Goal: Task Accomplishment & Management: Manage account settings

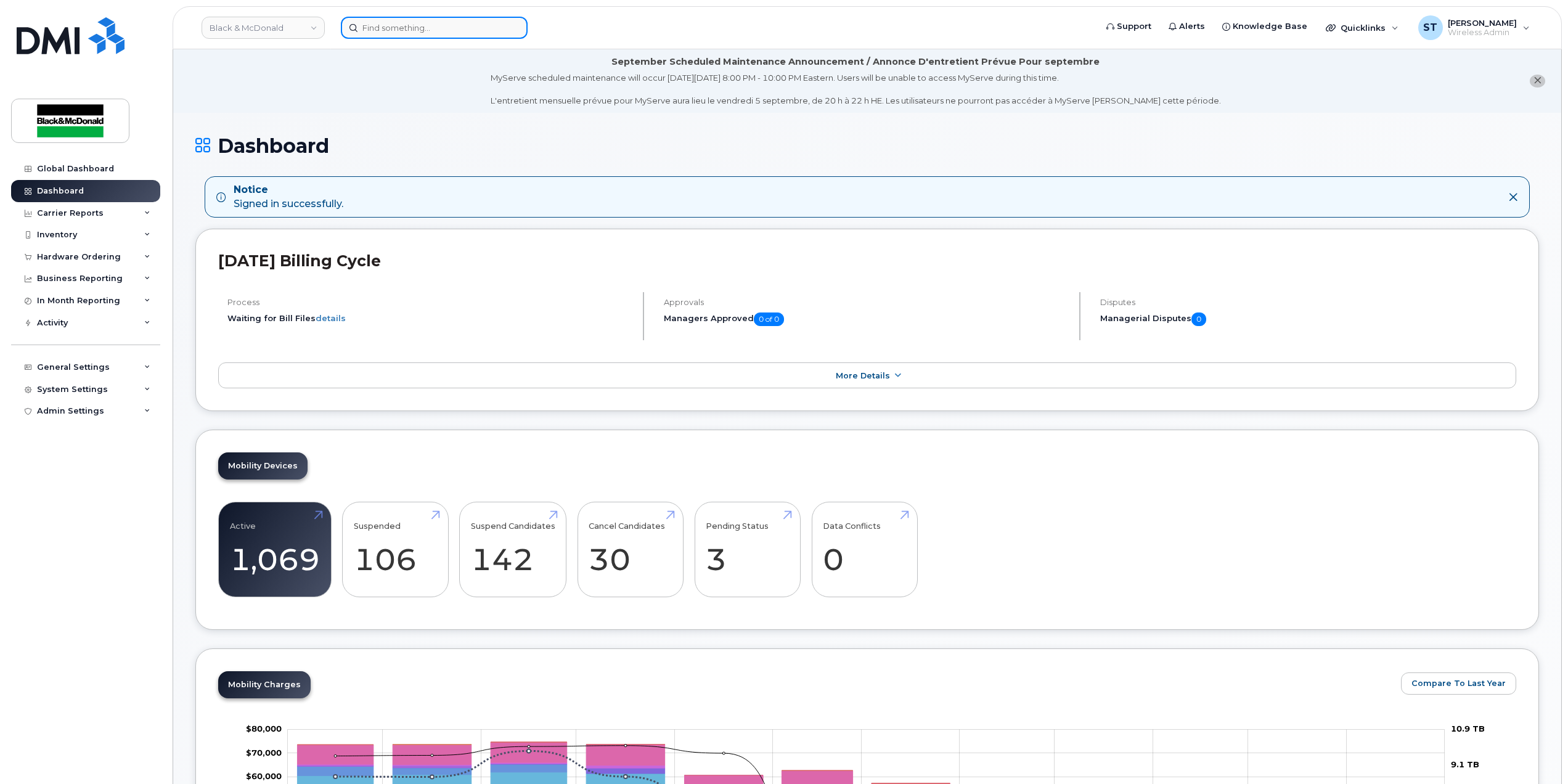
click at [417, 30] on input at bounding box center [434, 27] width 187 height 22
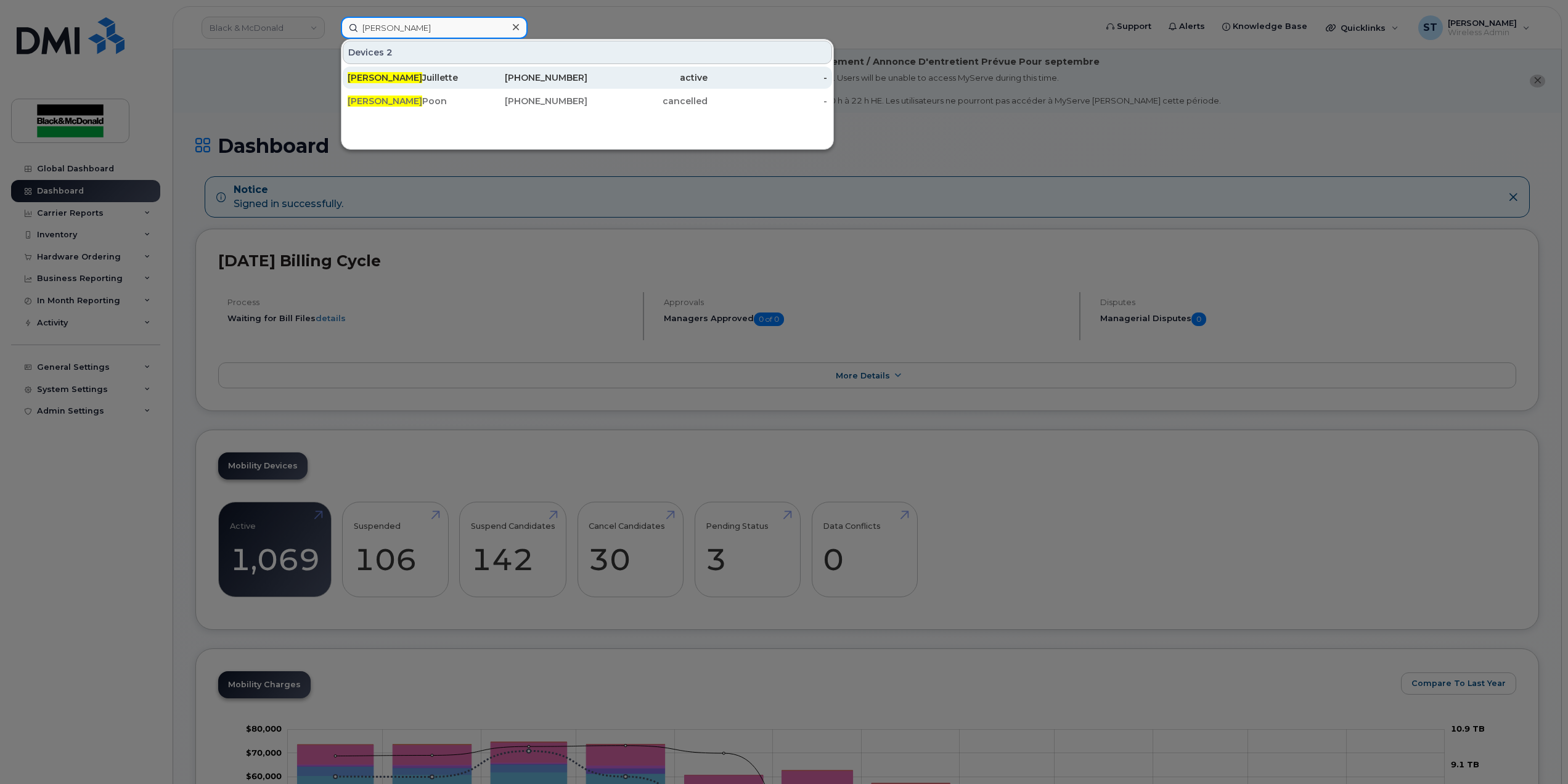
type input "erika"
click at [393, 82] on div "Erika Juillette" at bounding box center [407, 77] width 120 height 12
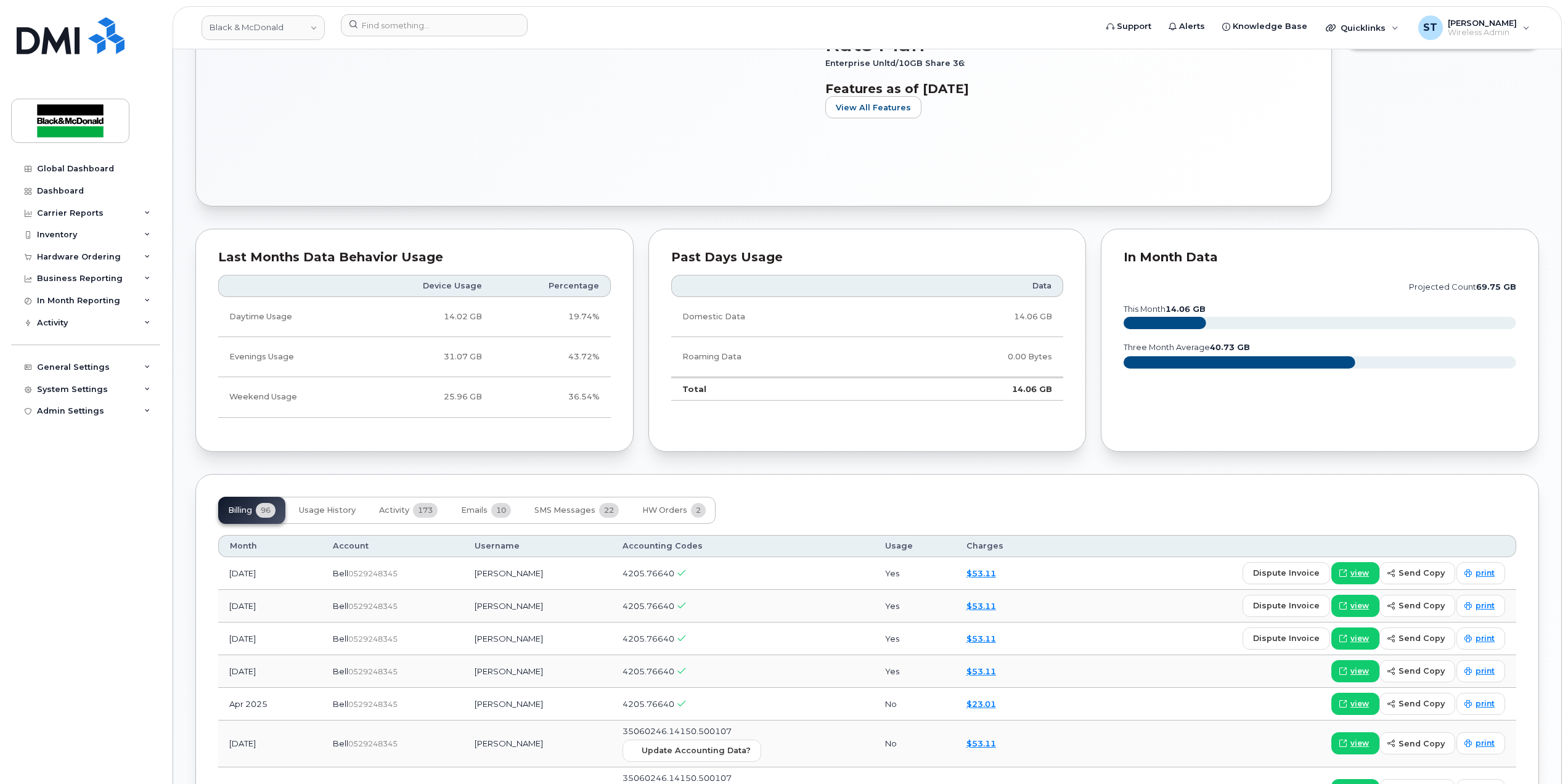
scroll to position [575, 0]
click at [554, 516] on span "SMS Messages" at bounding box center [565, 511] width 61 height 10
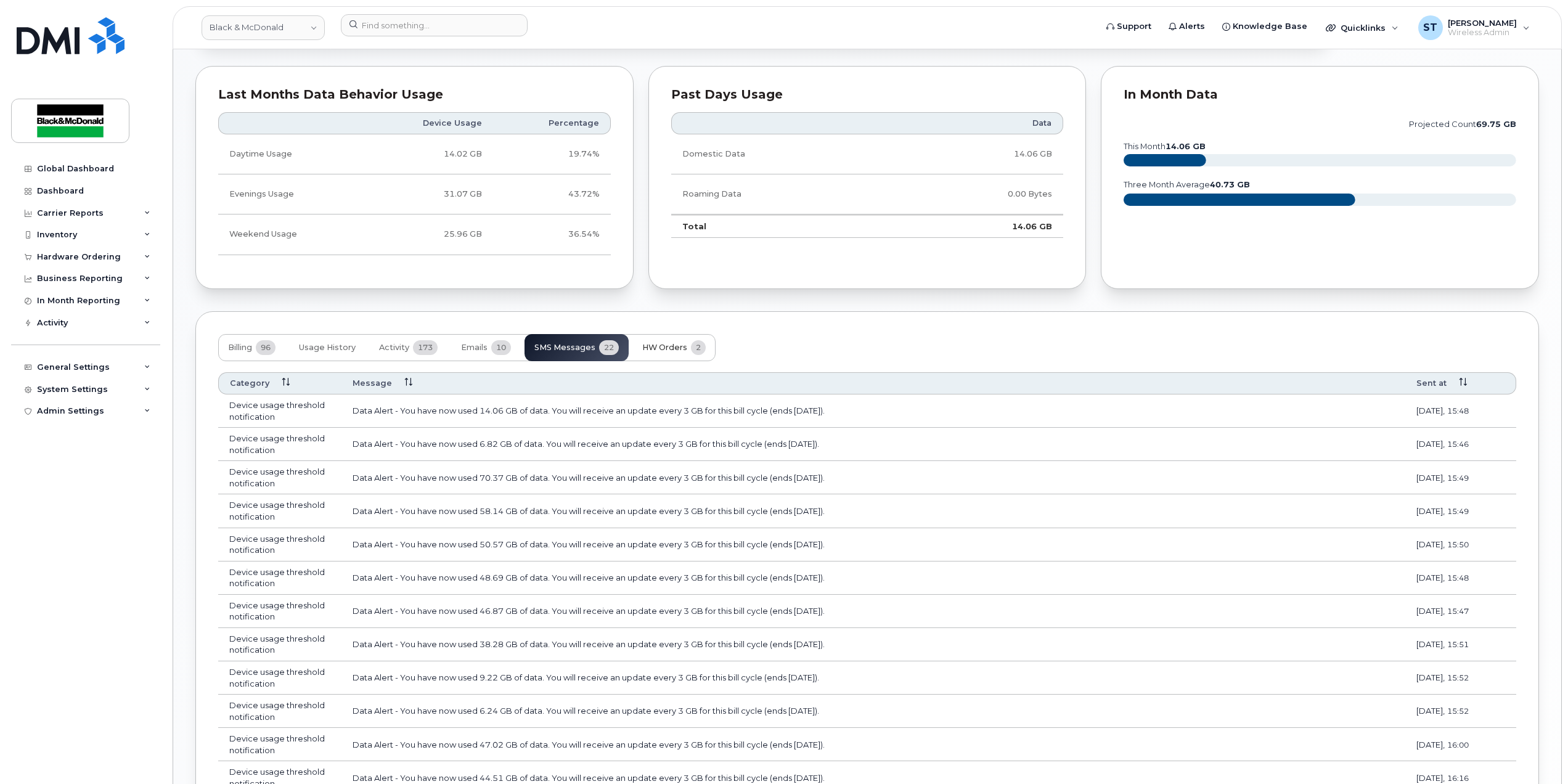
scroll to position [740, 0]
click at [317, 349] on span "Usage History" at bounding box center [327, 347] width 57 height 10
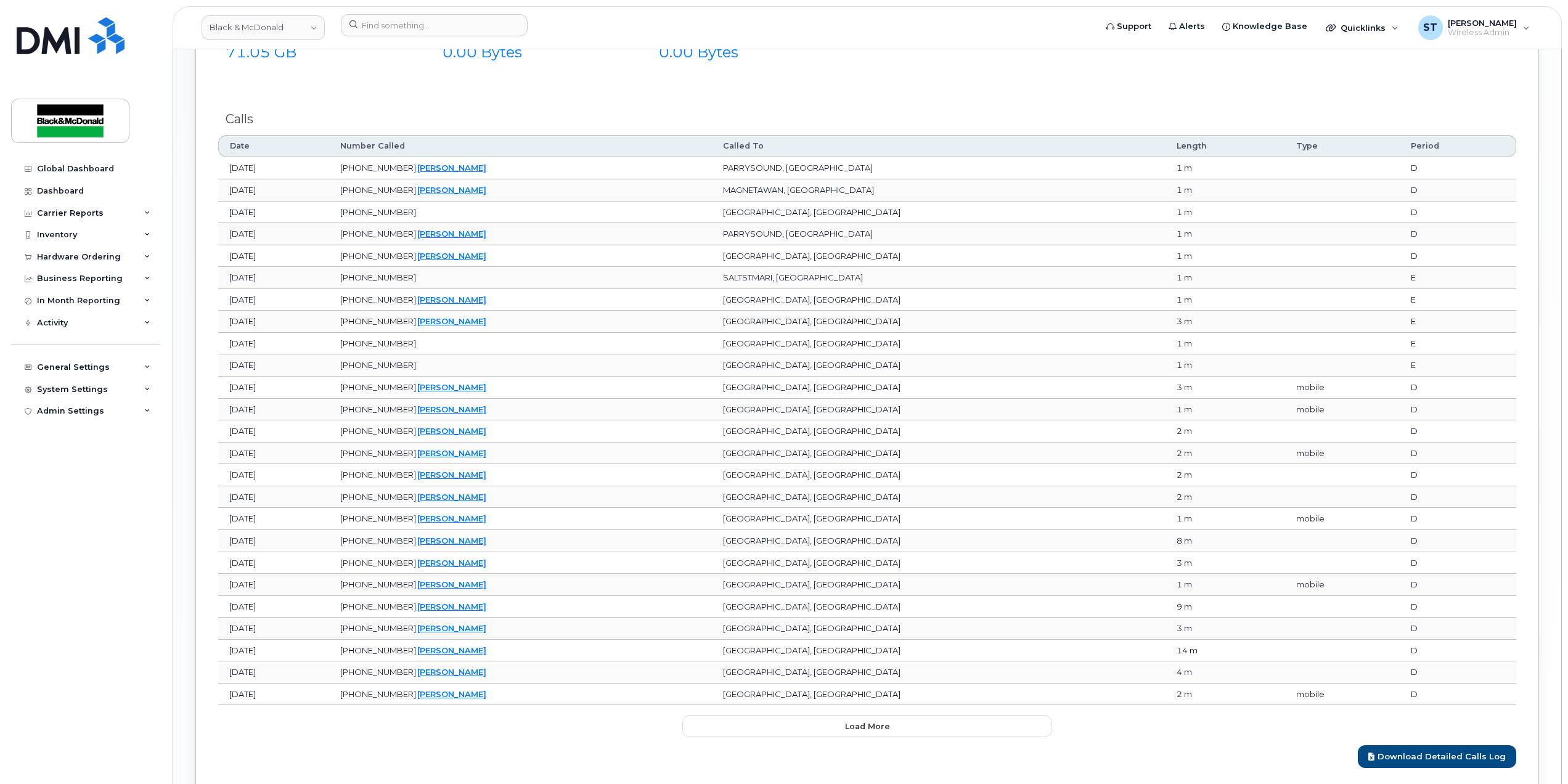
scroll to position [1345, 0]
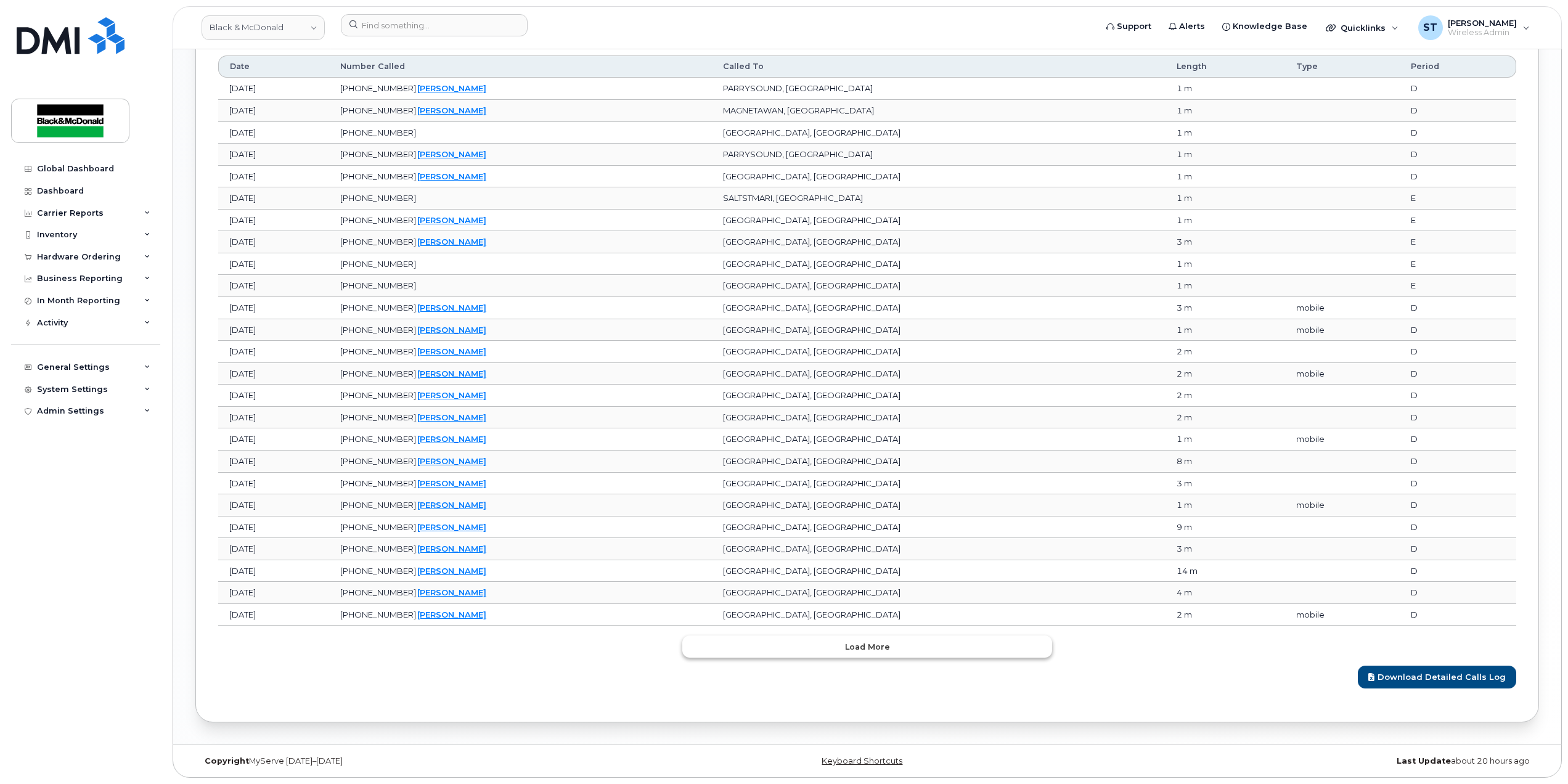
click at [787, 653] on button "Load more" at bounding box center [867, 646] width 370 height 22
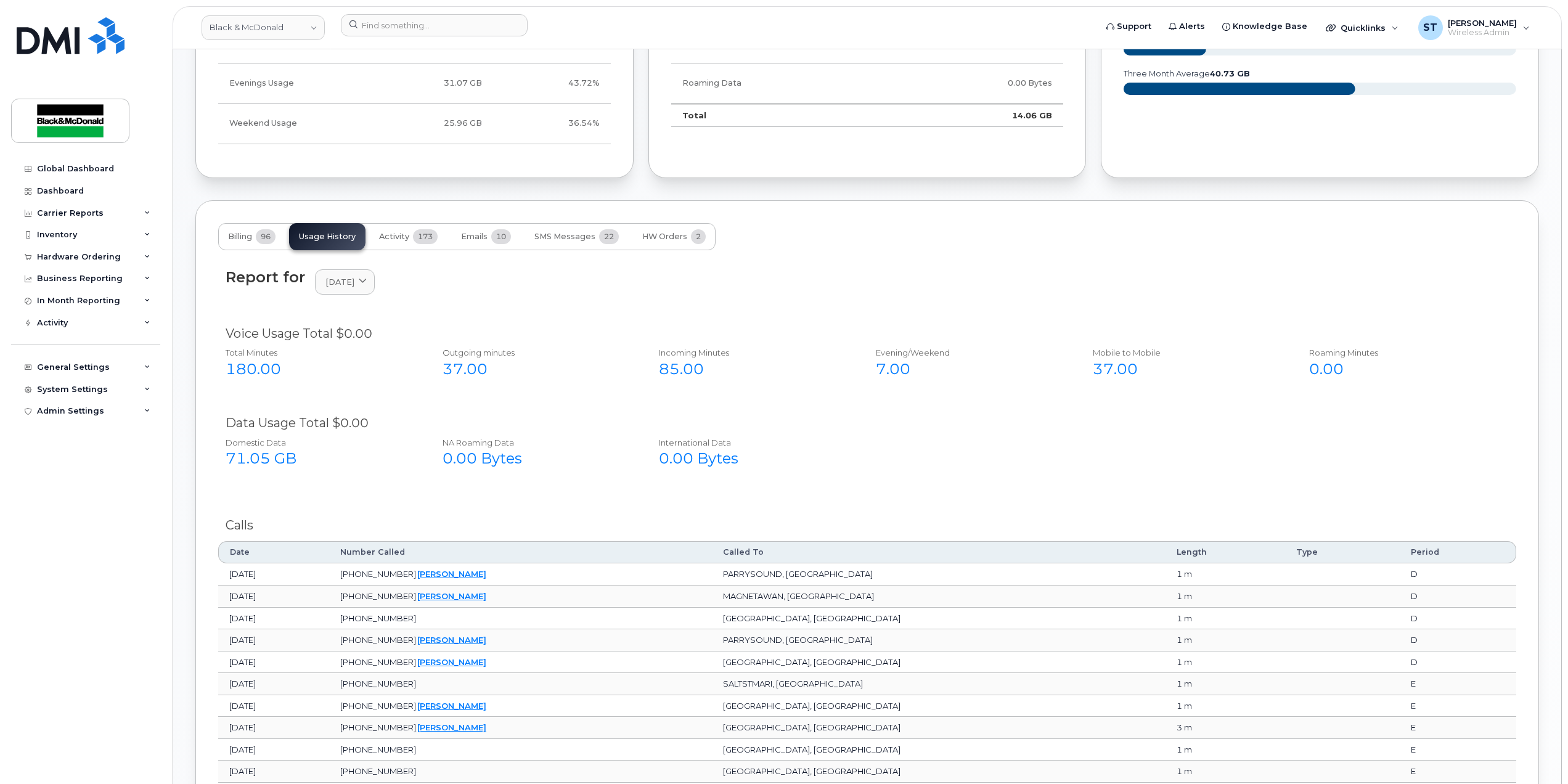
scroll to position [830, 0]
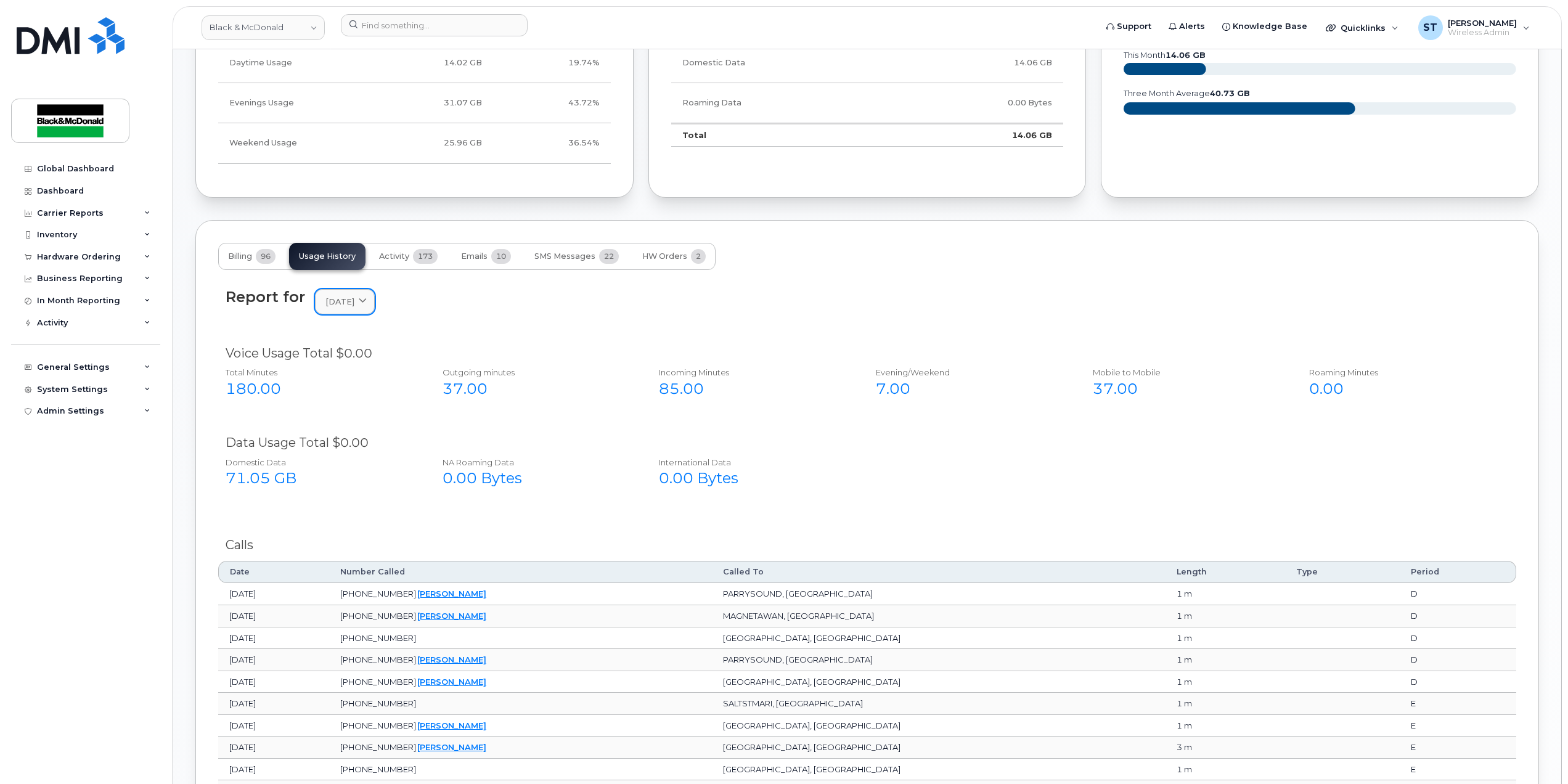
click at [346, 307] on span "August 2025" at bounding box center [339, 302] width 29 height 11
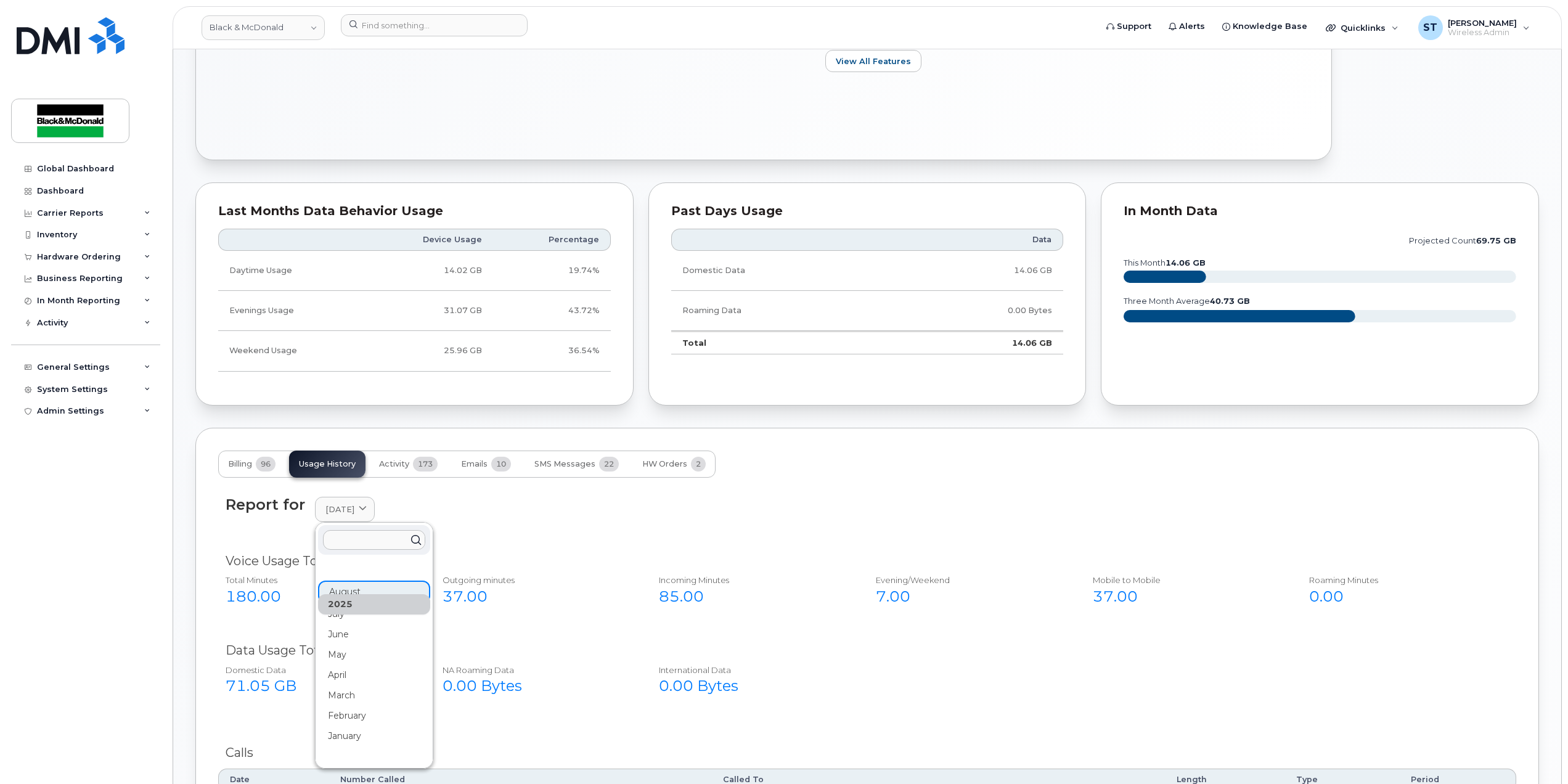
scroll to position [748, 0]
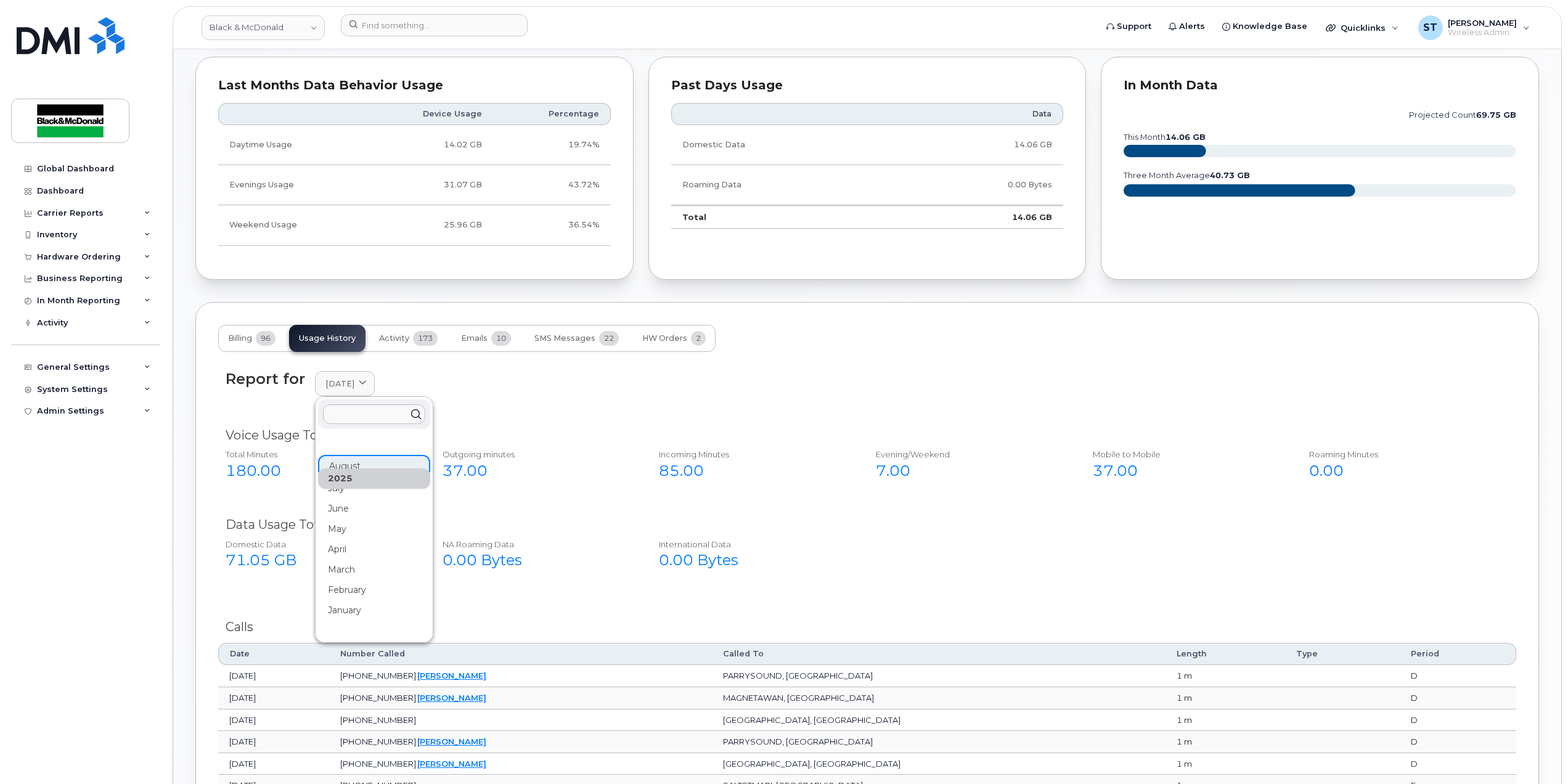
click at [356, 479] on div "2025" at bounding box center [374, 479] width 112 height 21
click at [517, 494] on div "Total Minutes 180.00 Outgoing minutes 37.00 Incoming Minutes 85.00 Evening/Week…" at bounding box center [858, 469] width 1300 height 50
click at [367, 388] on icon at bounding box center [362, 383] width 8 height 8
click at [344, 580] on div "July" at bounding box center [374, 590] width 112 height 21
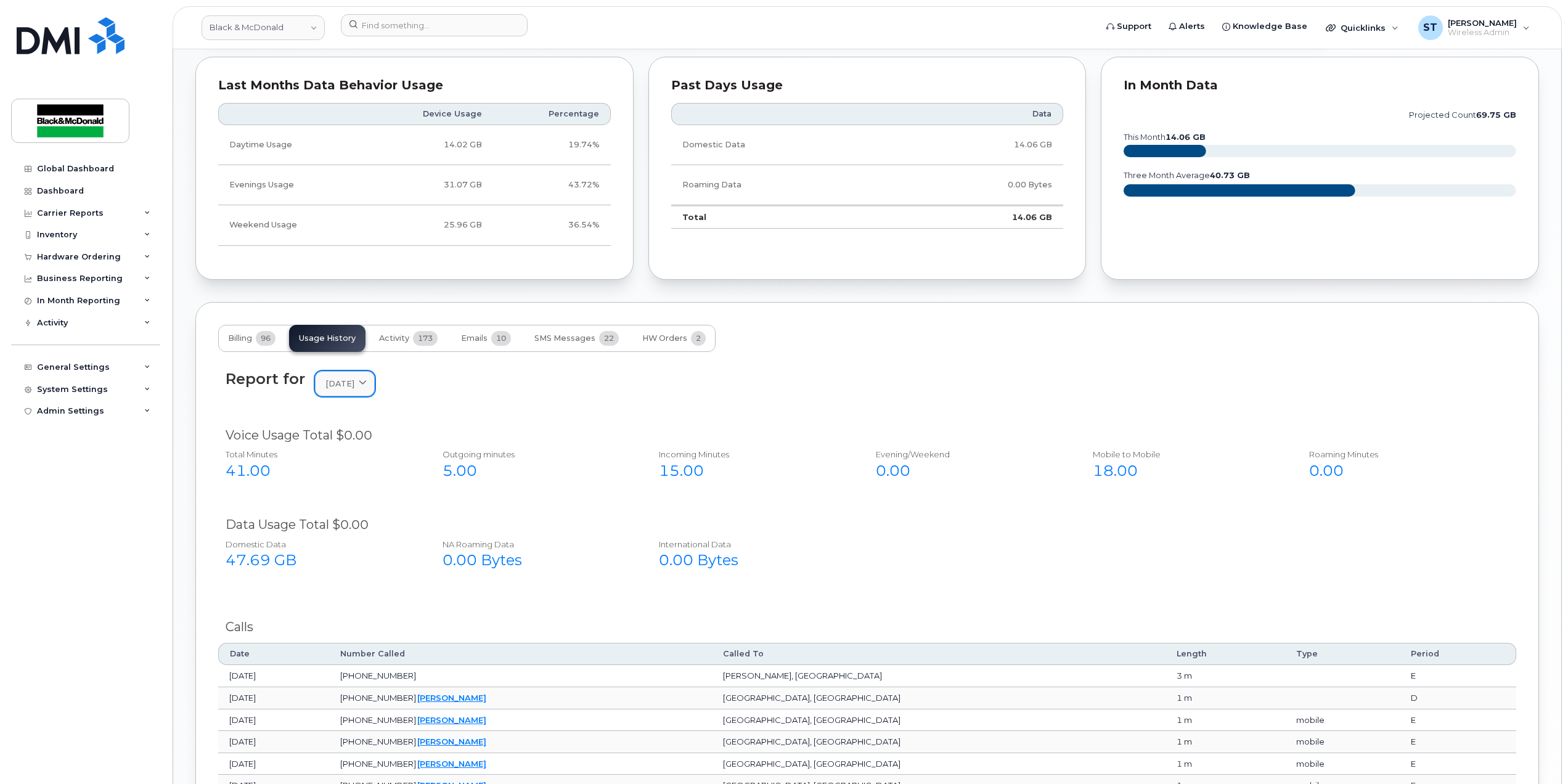
click at [367, 382] on span at bounding box center [363, 383] width 11 height 11
click at [344, 641] on div "June" at bounding box center [374, 651] width 112 height 21
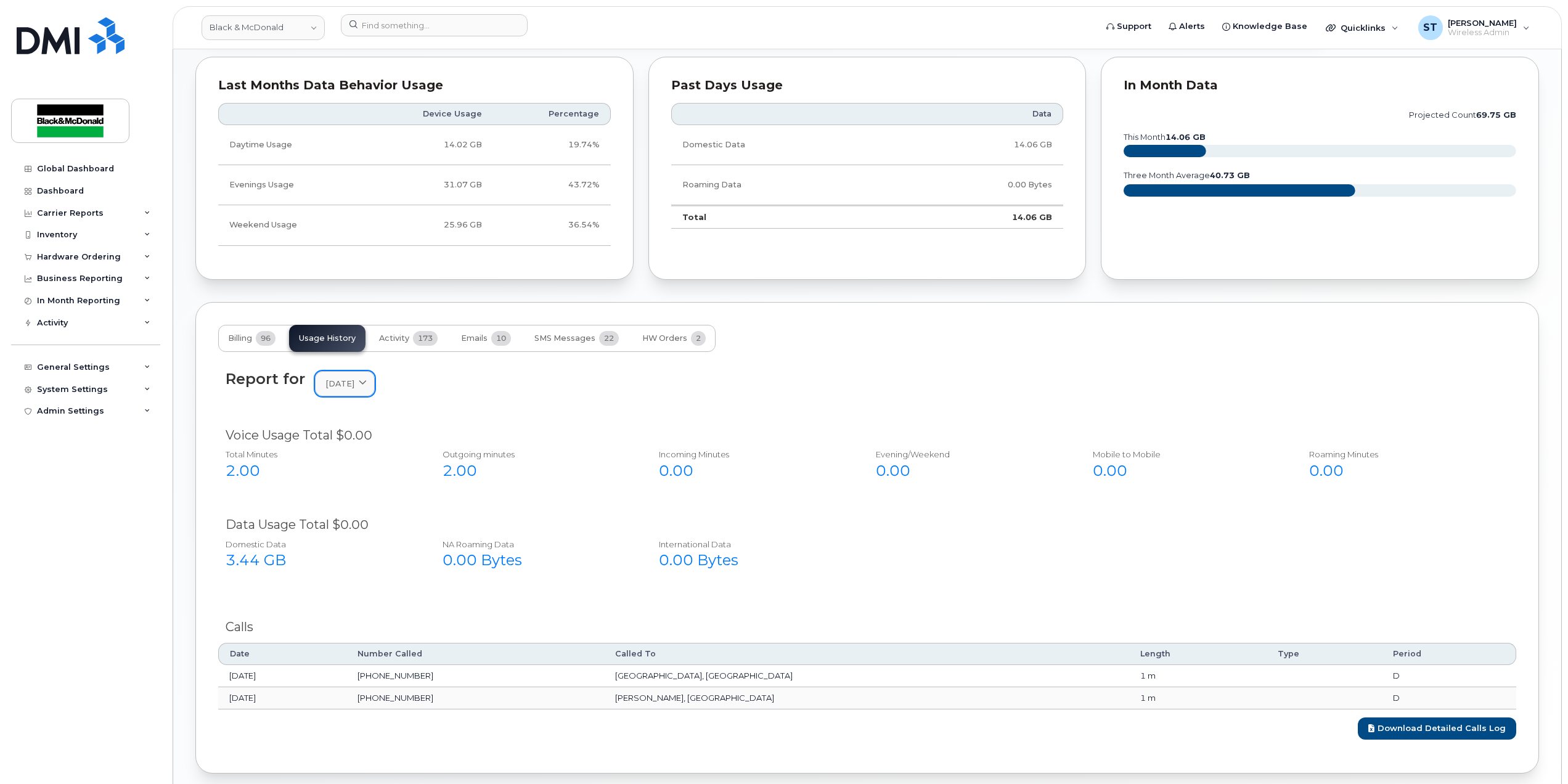
click at [367, 388] on icon at bounding box center [362, 383] width 8 height 8
click at [375, 381] on link "June 2025" at bounding box center [345, 384] width 60 height 26
click at [349, 519] on div "August" at bounding box center [374, 529] width 112 height 21
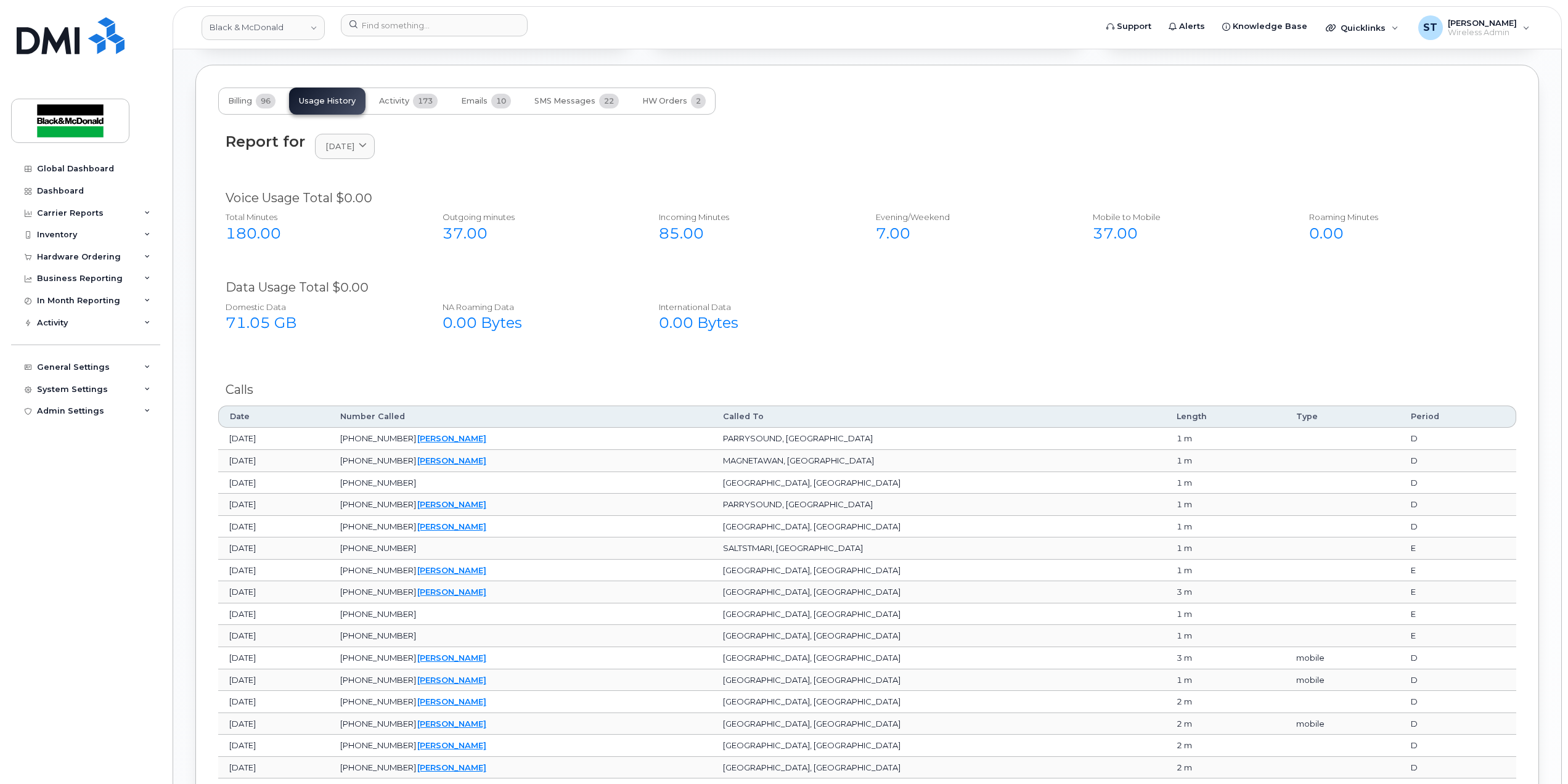
scroll to position [994, 0]
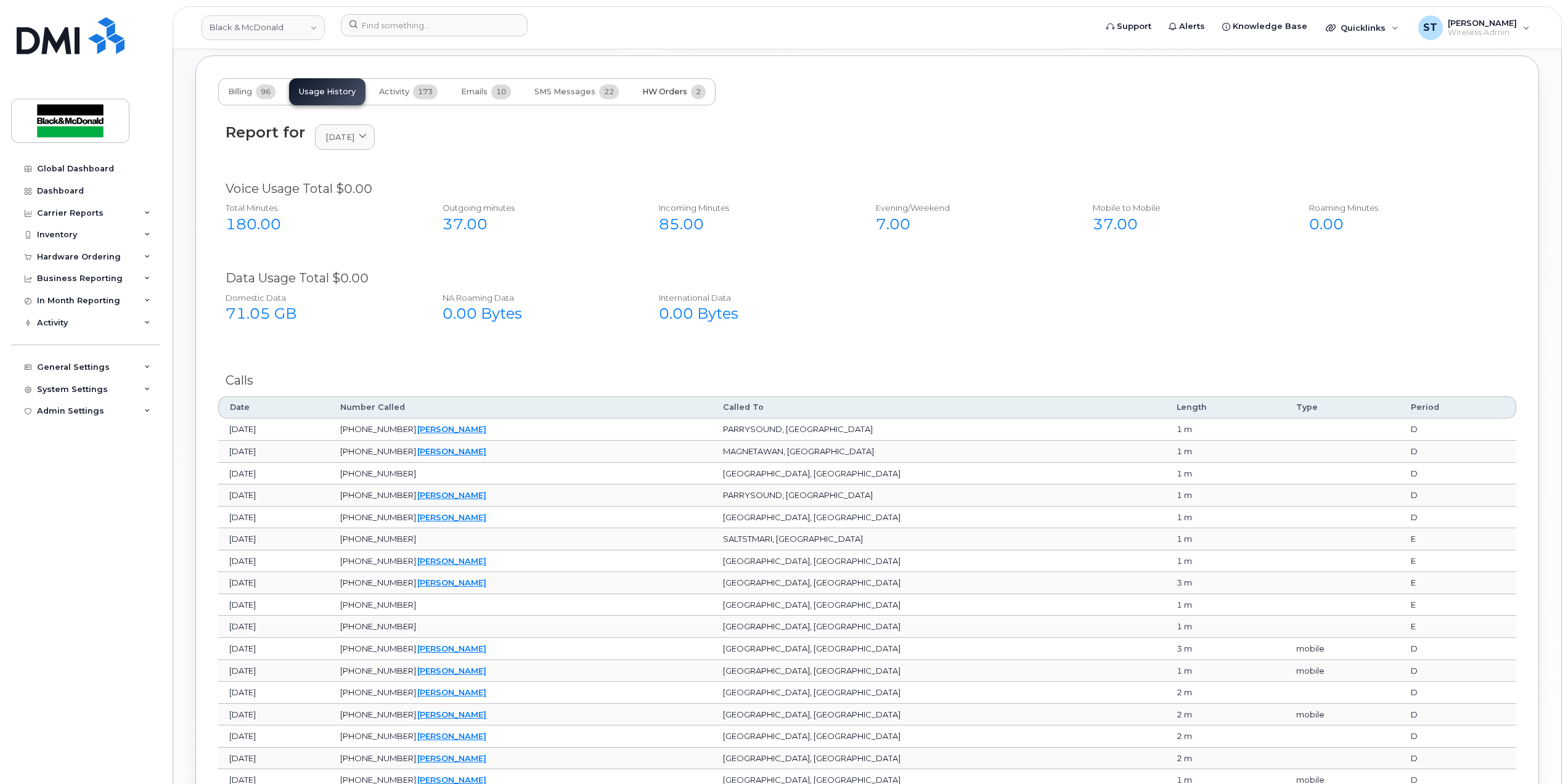
click at [698, 97] on span "2" at bounding box center [698, 92] width 15 height 15
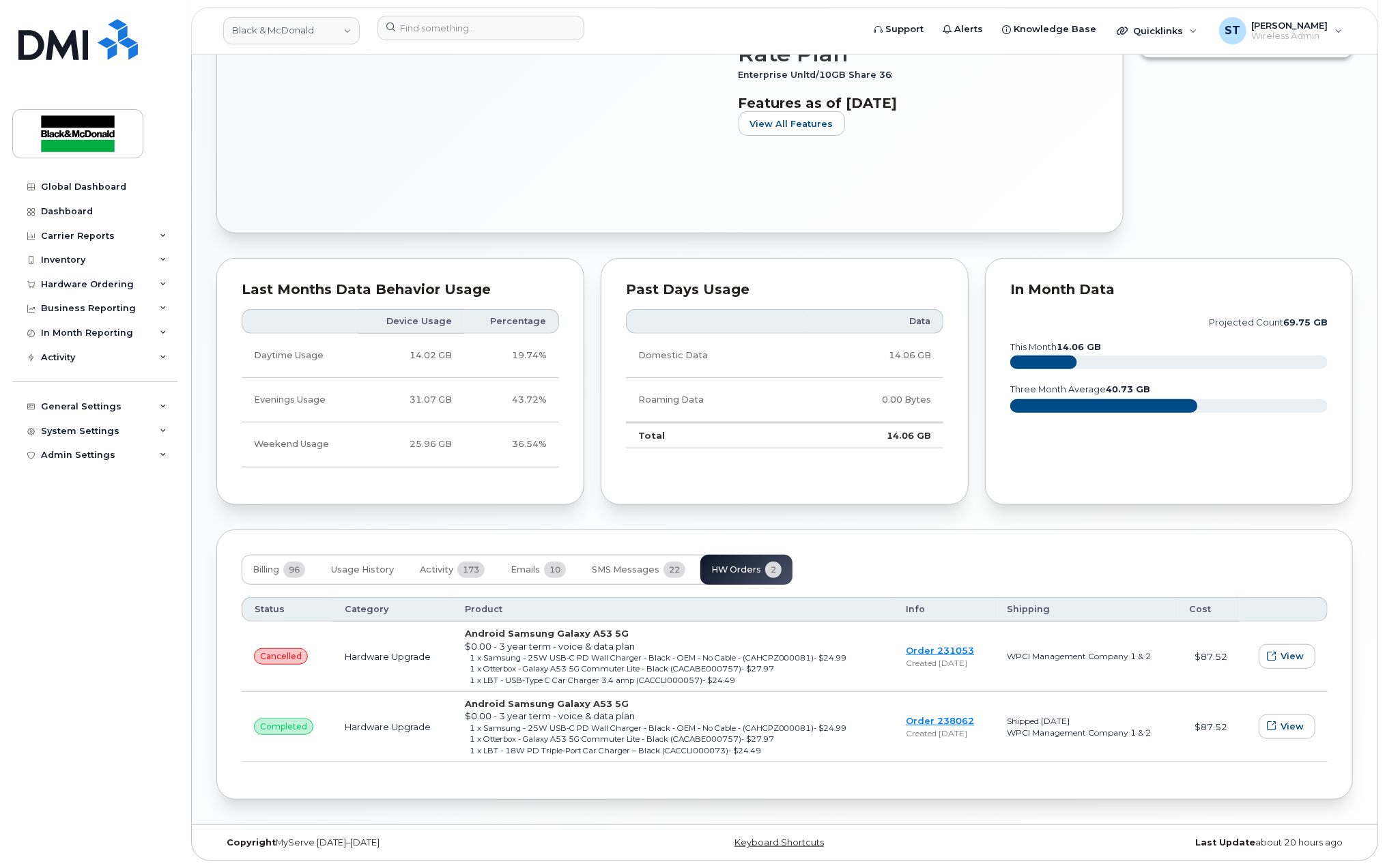
scroll to position [456, 0]
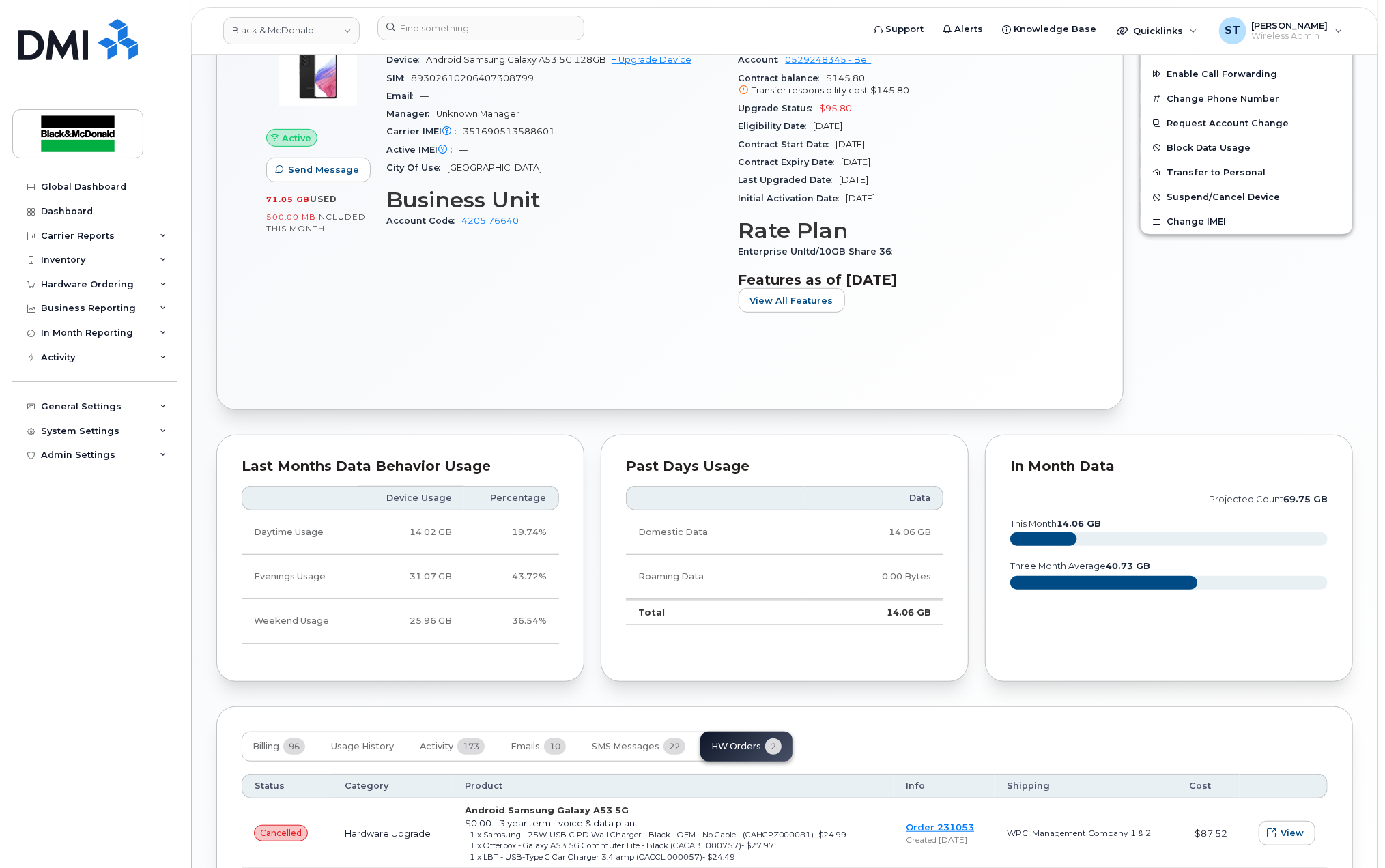
click at [974, 722] on div "Billing 96 Usage History Activity 173 Emails 10 SMS Messages 22 HW Orders 2 Sta…" at bounding box center [784, 842] width 1136 height 270
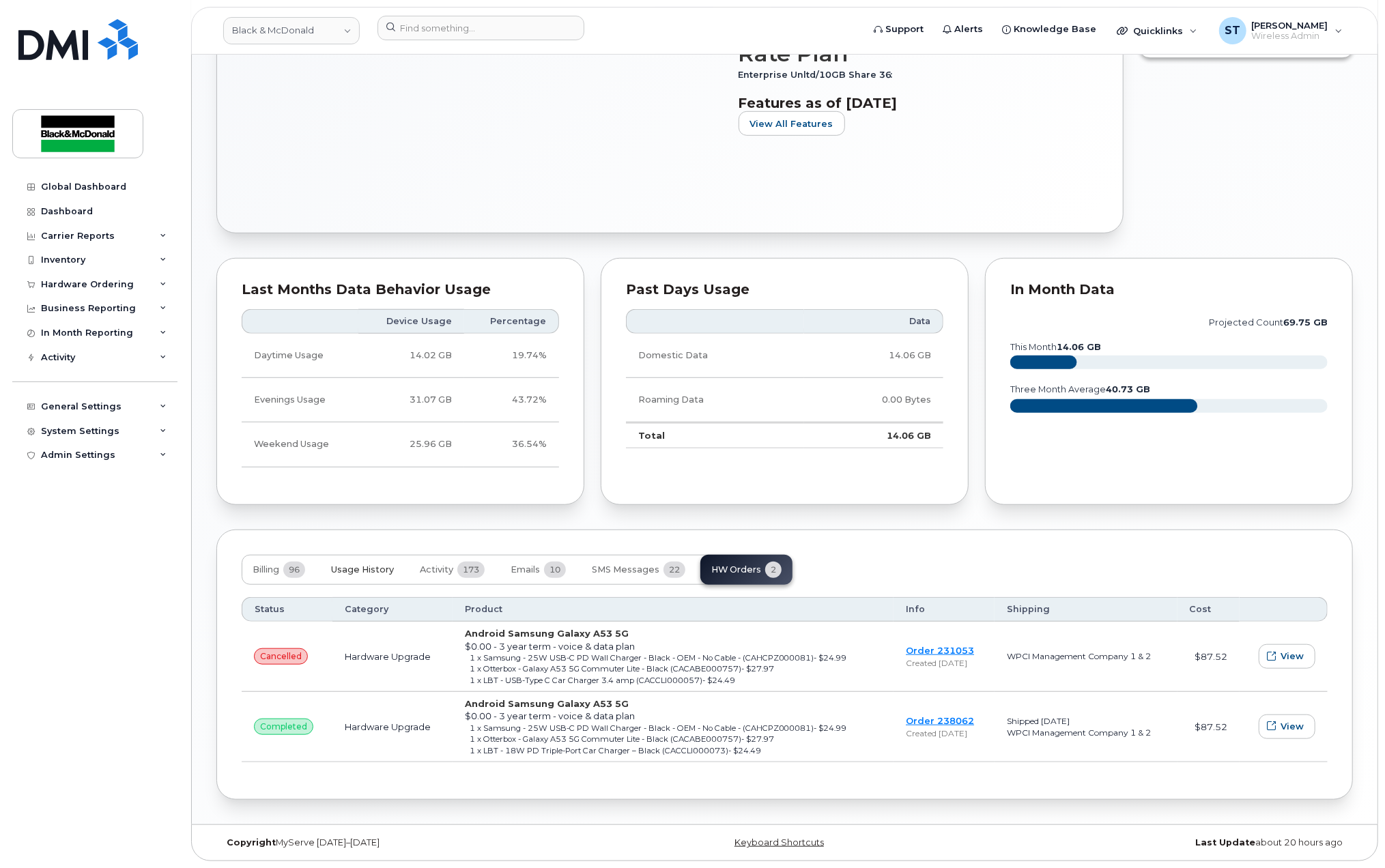
click at [367, 569] on span "Usage History" at bounding box center [363, 570] width 63 height 11
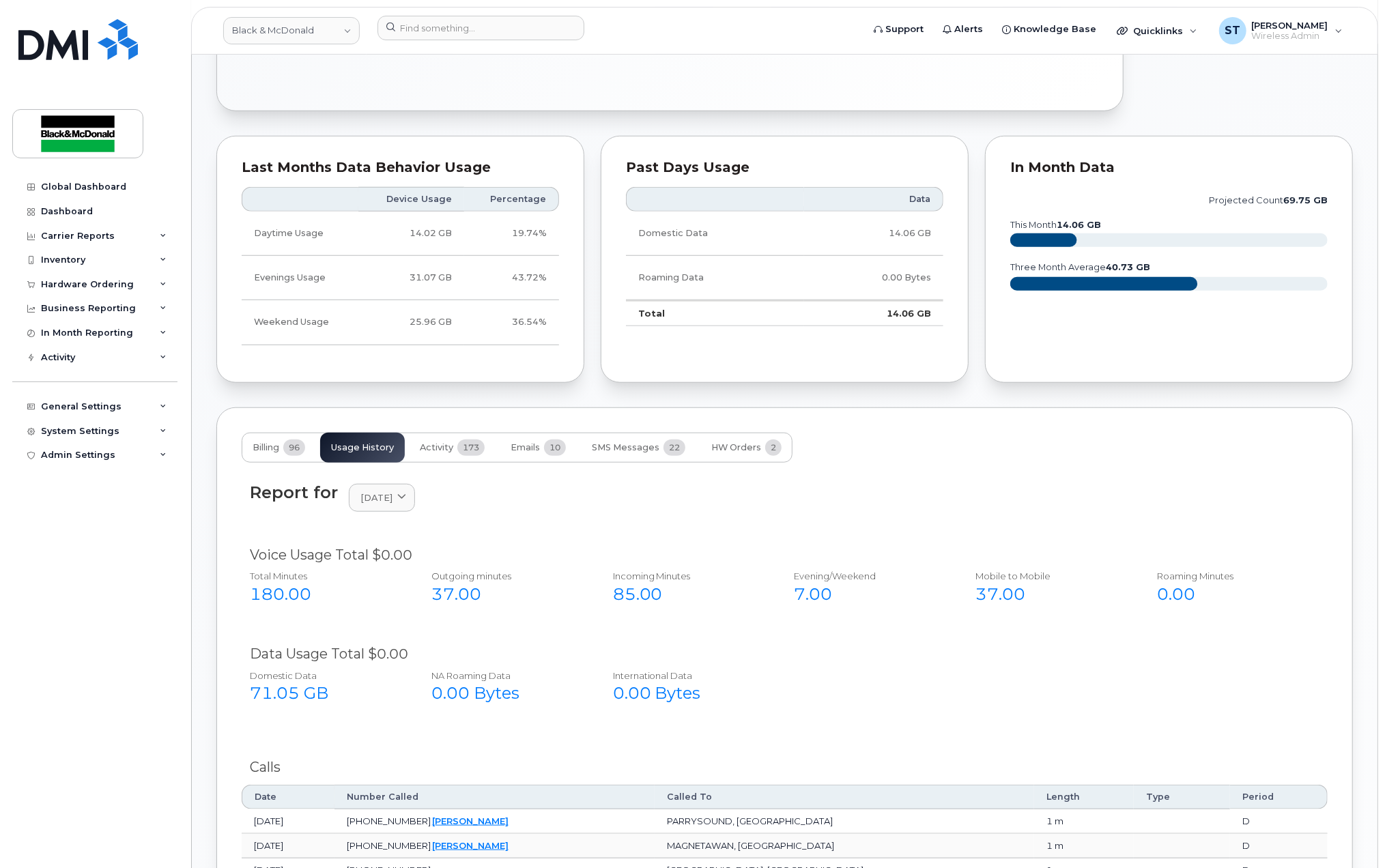
scroll to position [729, 0]
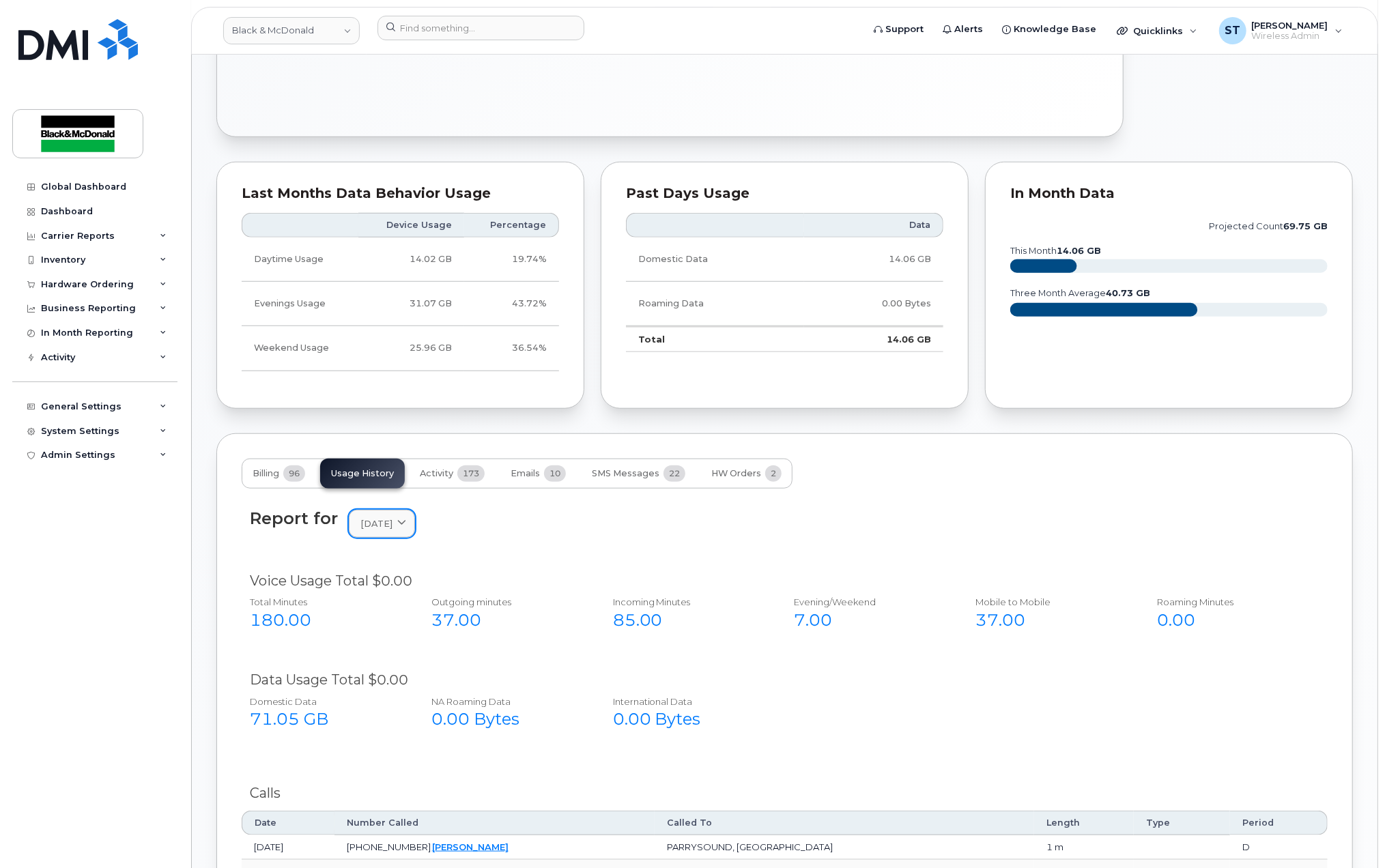
click at [415, 538] on link "[DATE]" at bounding box center [382, 524] width 66 height 28
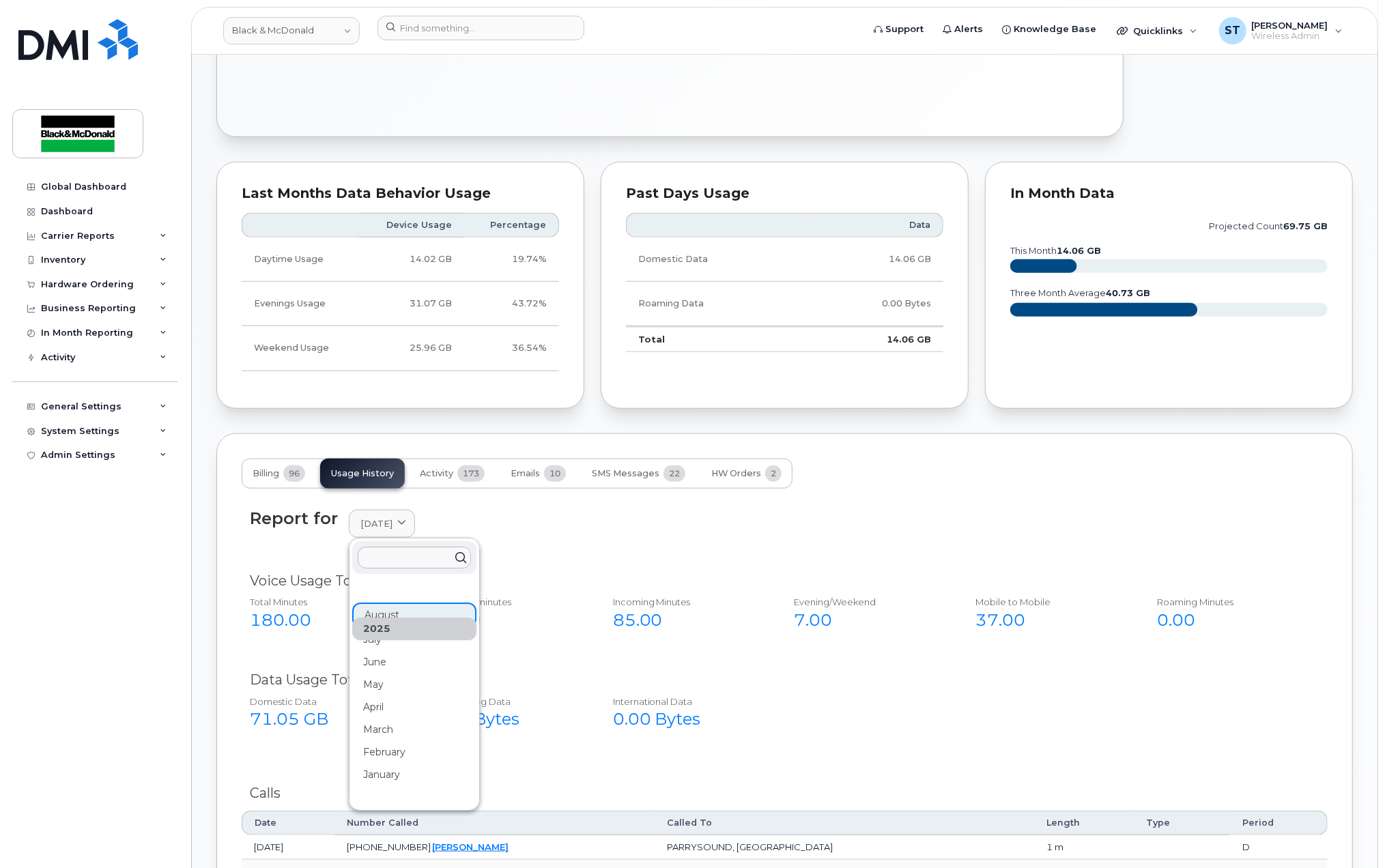
click at [411, 640] on div "2025" at bounding box center [414, 629] width 124 height 23
click at [382, 741] on div "July" at bounding box center [414, 752] width 124 height 23
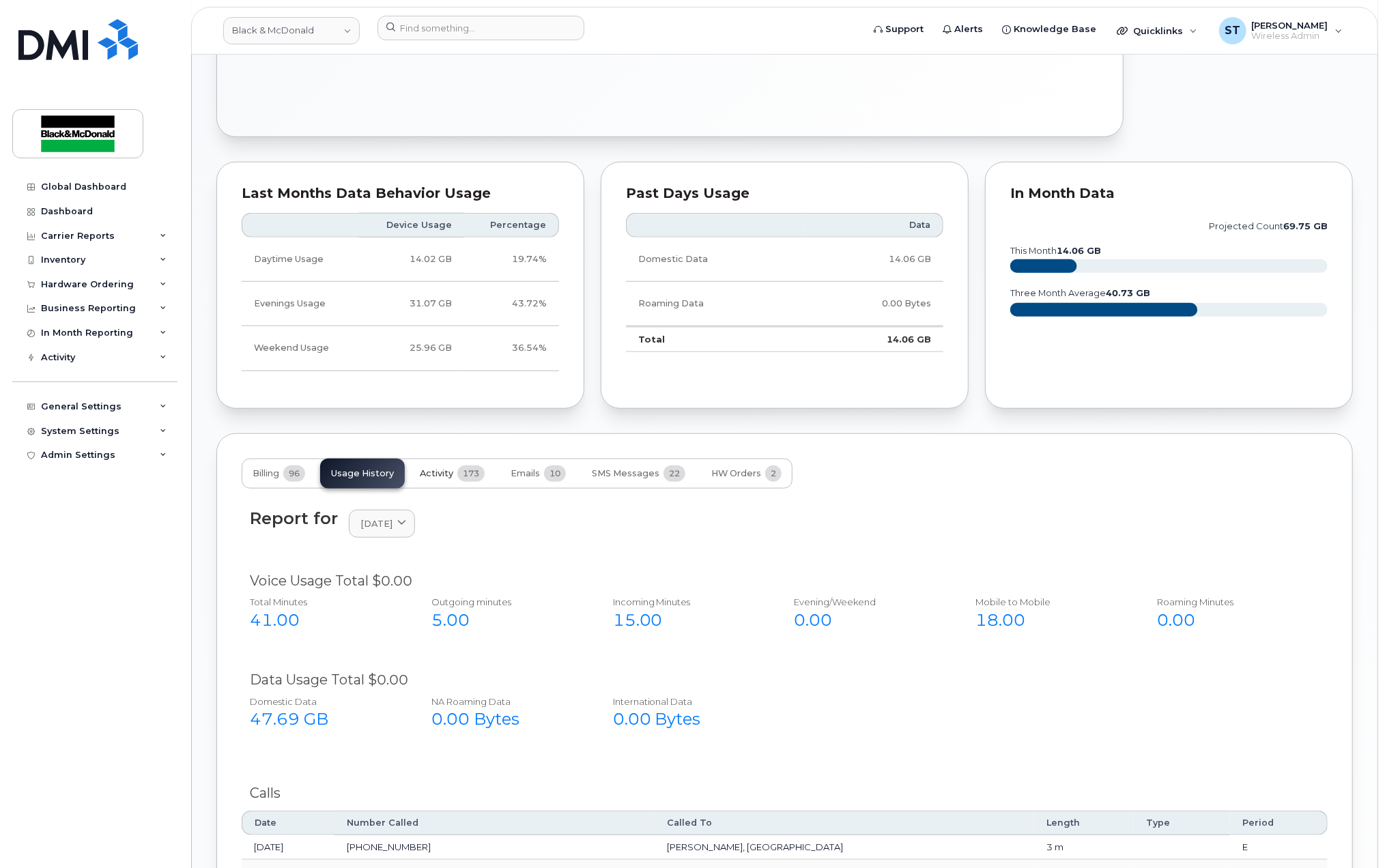
click at [437, 475] on span "Activity" at bounding box center [436, 474] width 34 height 11
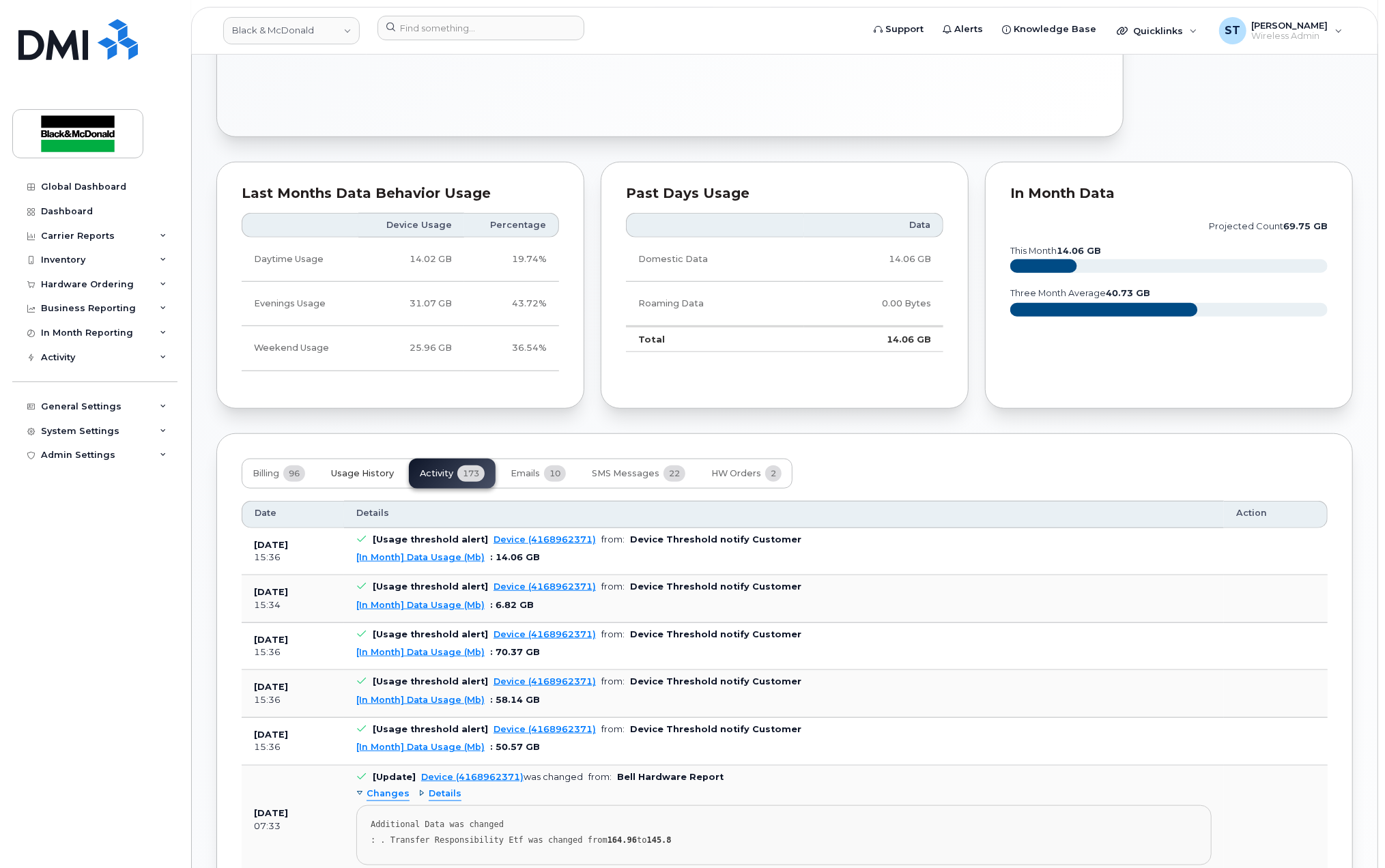
click at [353, 479] on span "Usage History" at bounding box center [363, 474] width 63 height 11
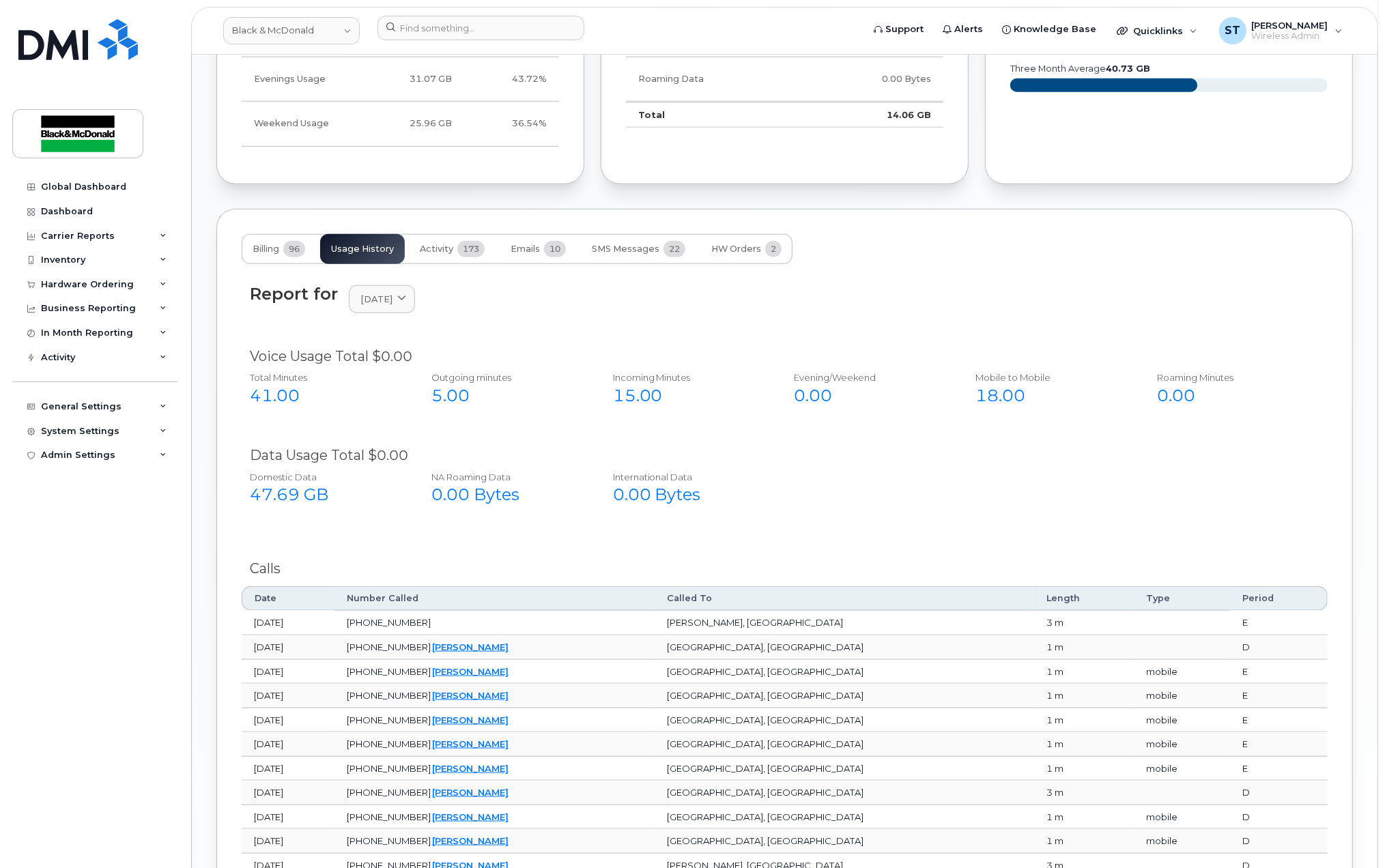
scroll to position [638, 0]
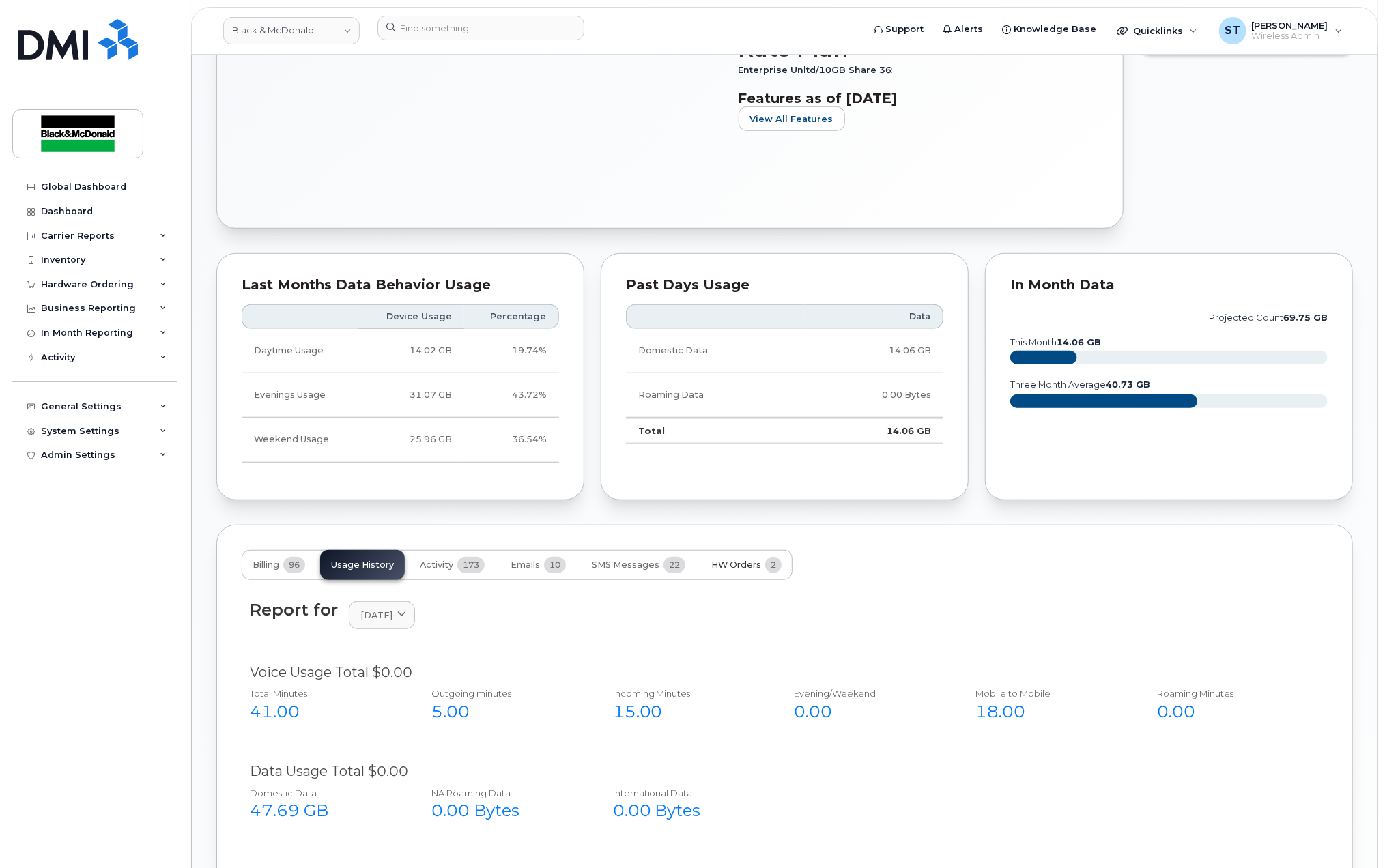
click at [741, 563] on span "HW Orders" at bounding box center [736, 565] width 50 height 11
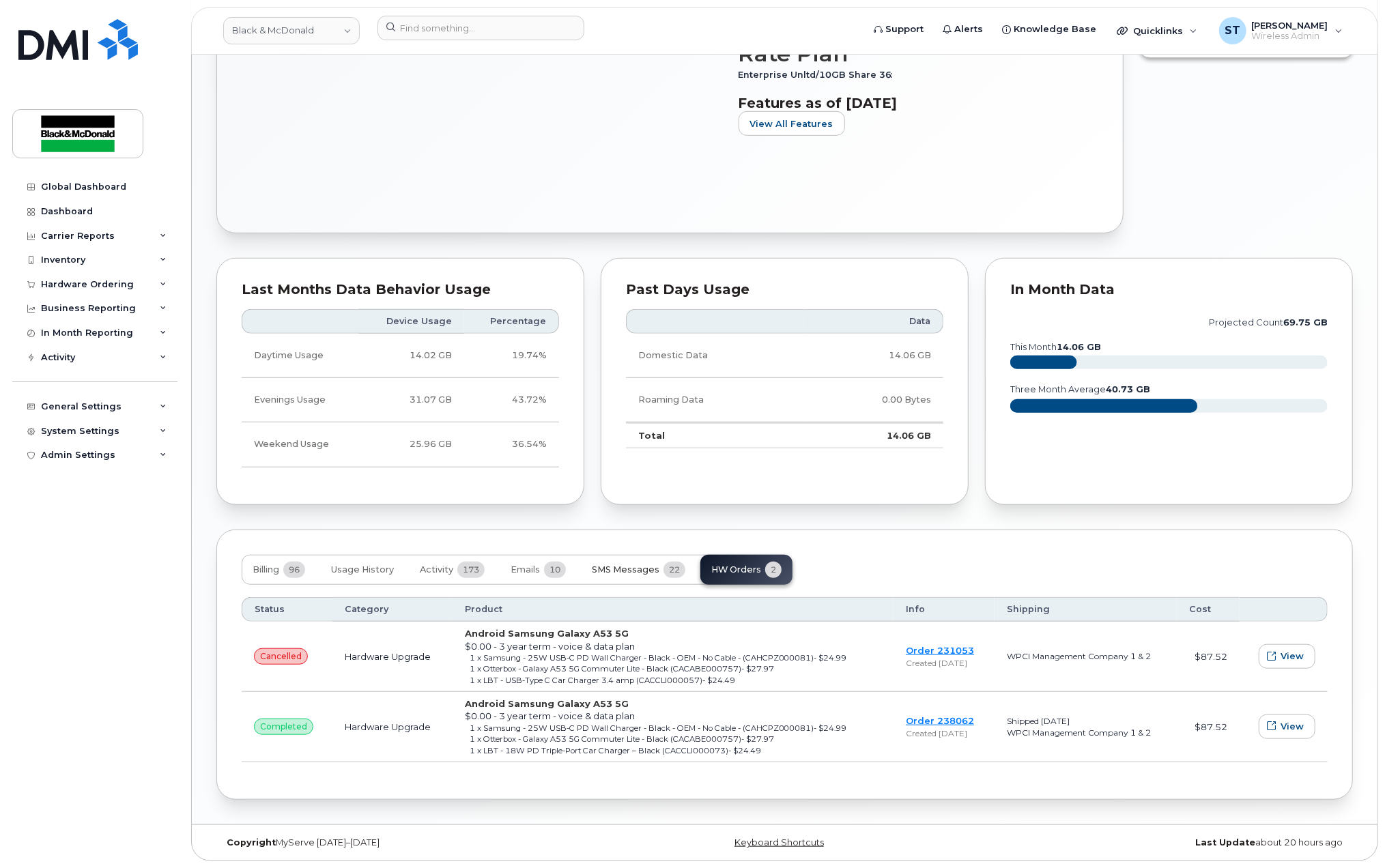
click at [635, 565] on span "SMS Messages" at bounding box center [626, 570] width 68 height 11
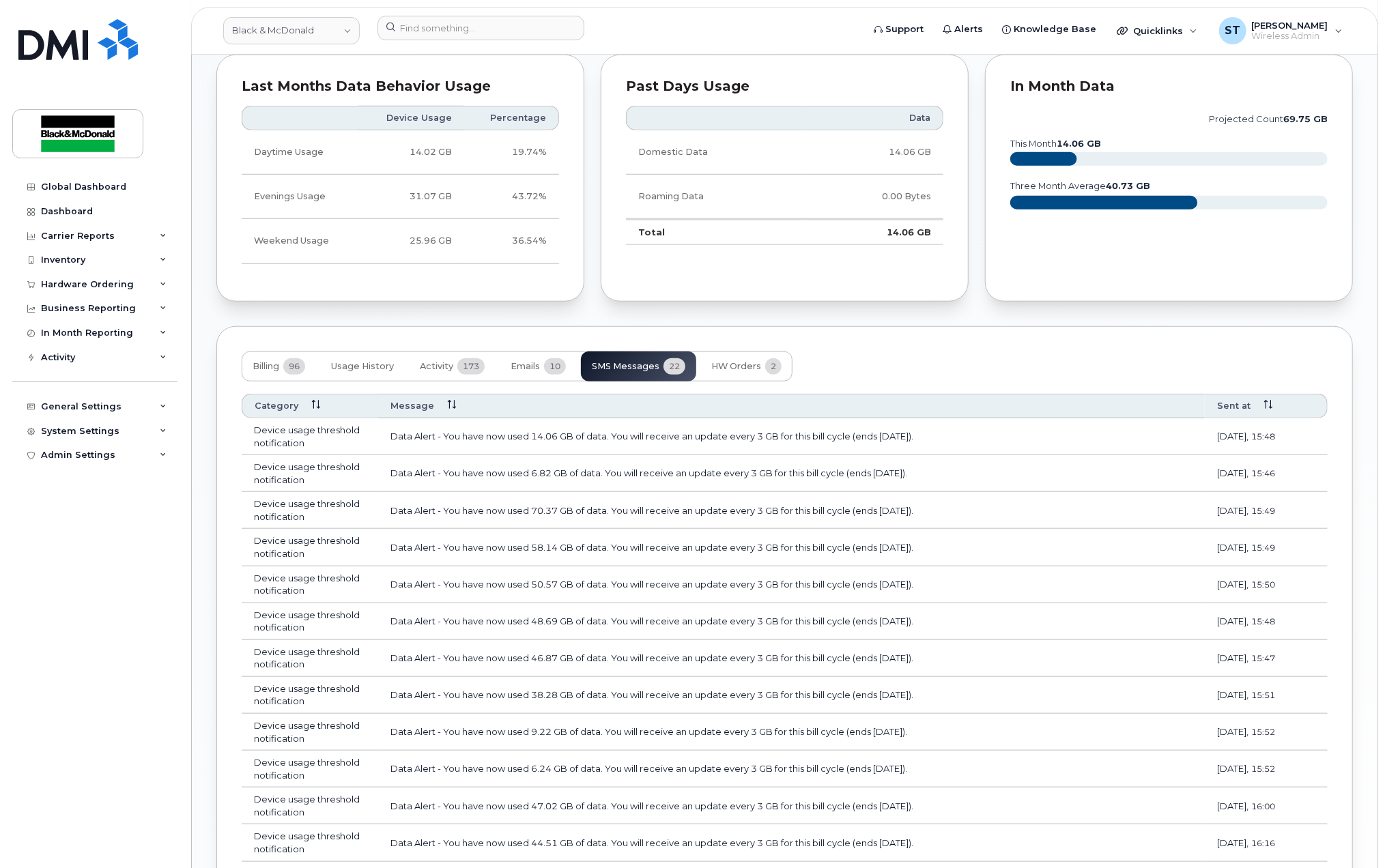
scroll to position [1002, 0]
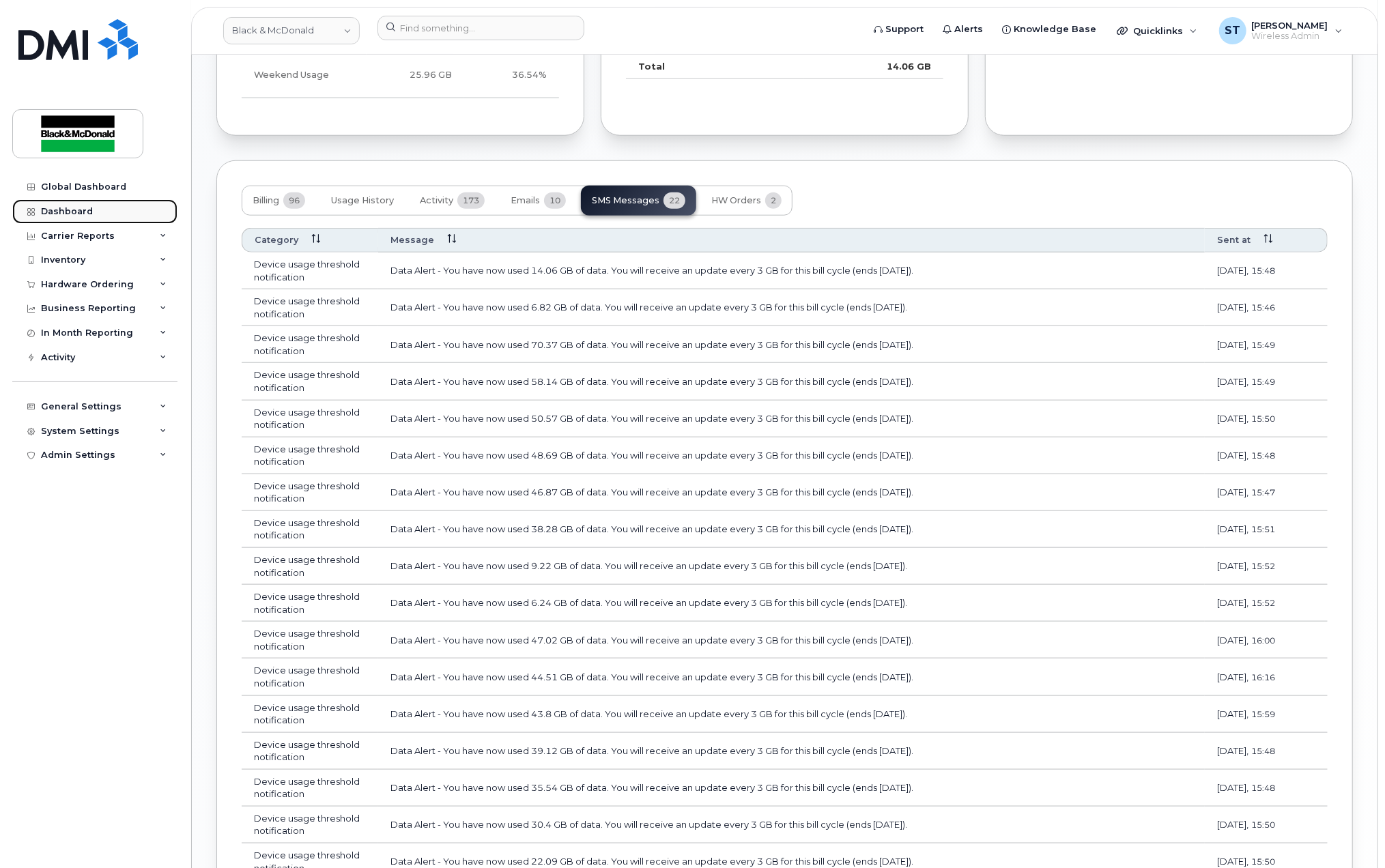
click at [65, 210] on div "Dashboard" at bounding box center [67, 211] width 52 height 11
click at [407, 31] on input at bounding box center [481, 28] width 207 height 24
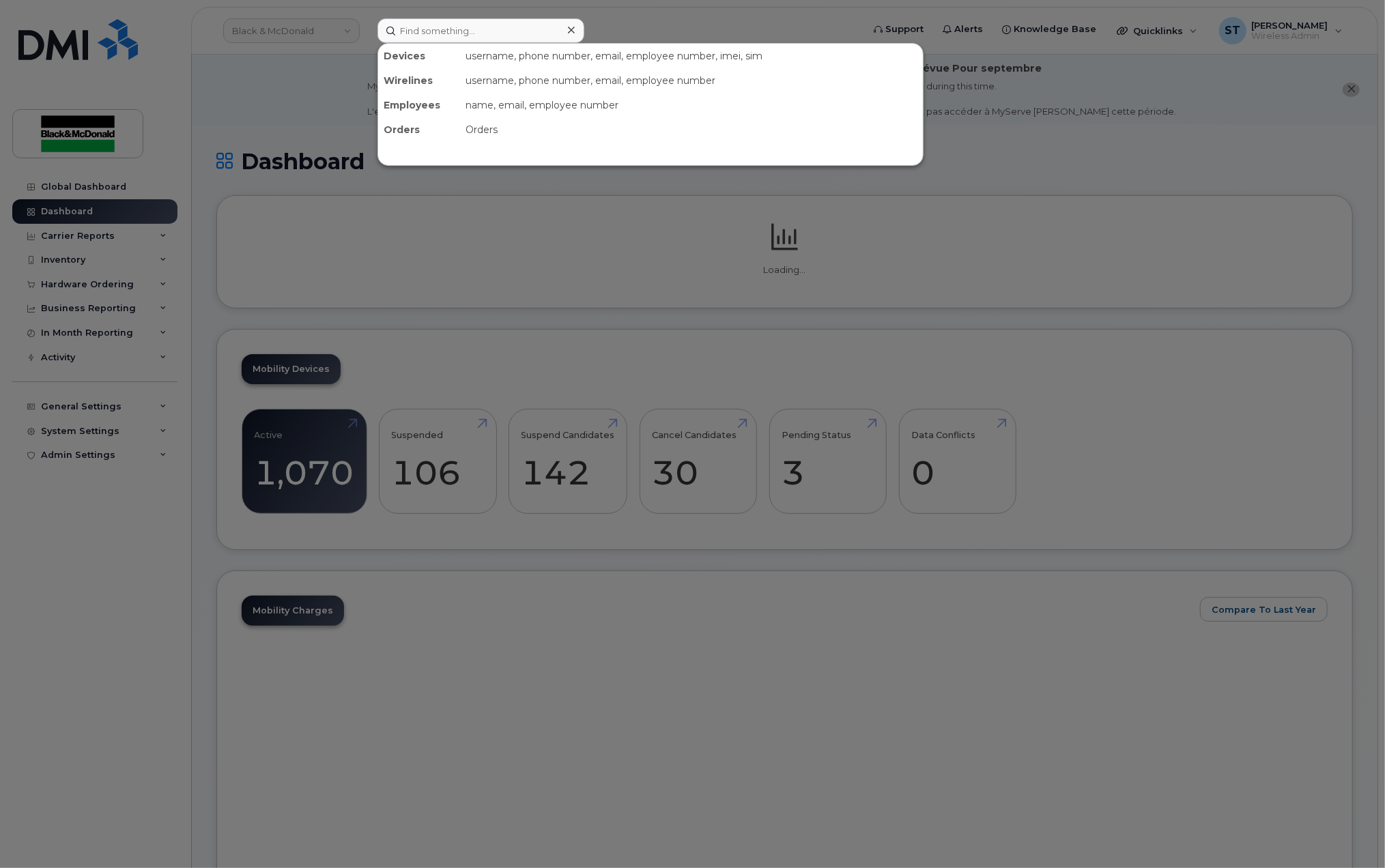
click at [506, 33] on input at bounding box center [481, 30] width 207 height 24
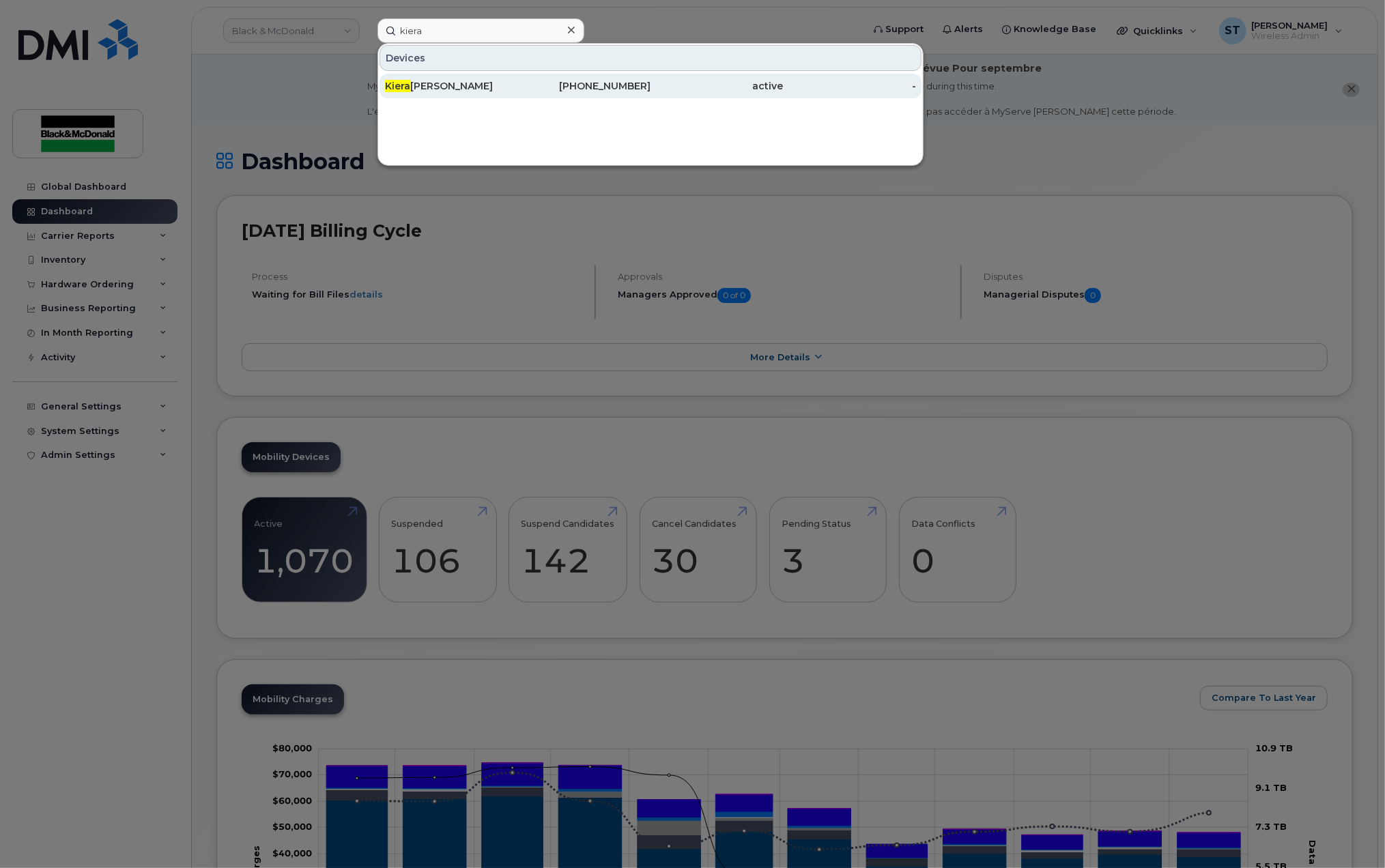
type input "kiera"
click at [518, 79] on div "Kiera Wallace" at bounding box center [584, 86] width 133 height 24
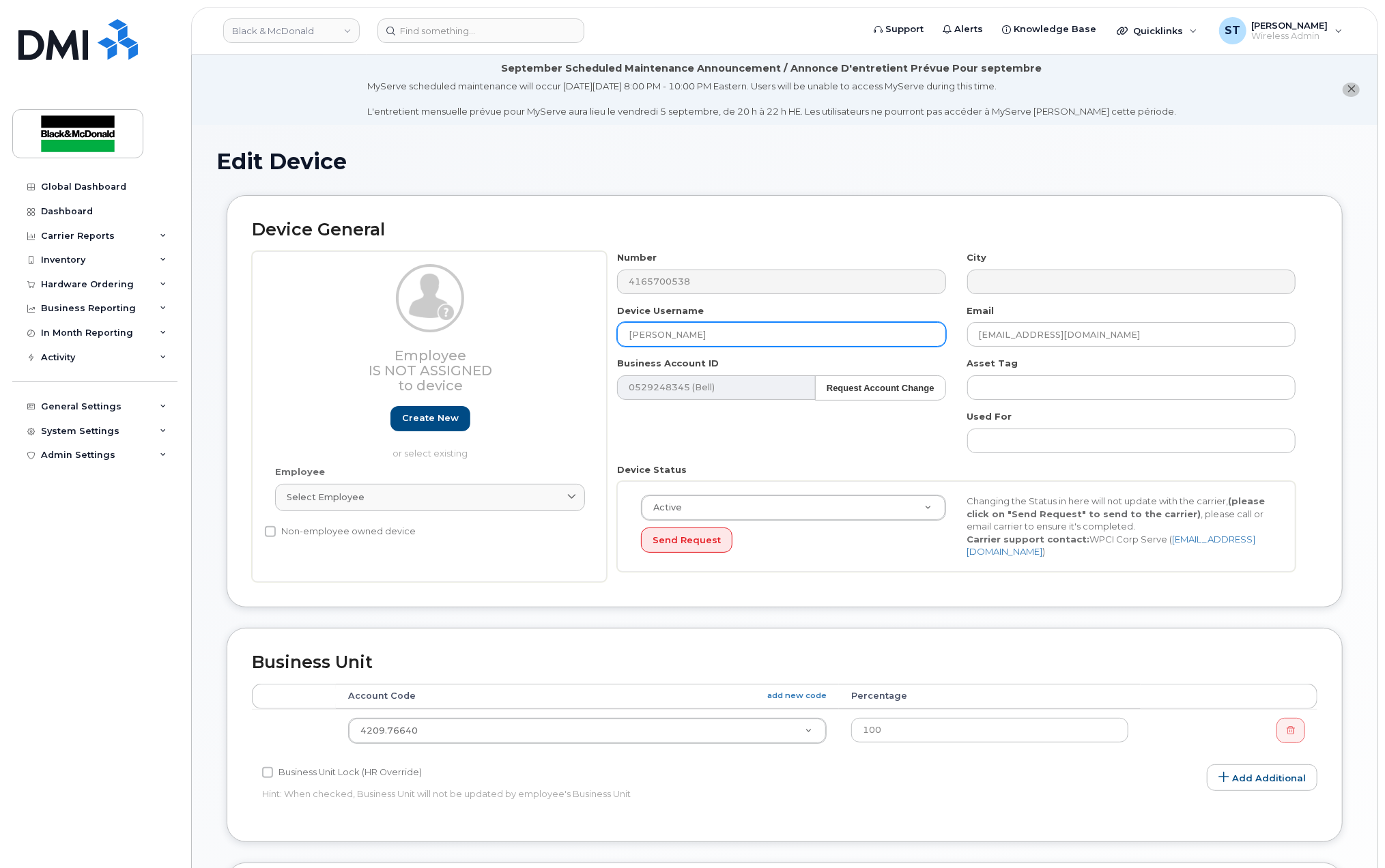
drag, startPoint x: 770, startPoint y: 334, endPoint x: 364, endPoint y: 329, distance: 406.0
click at [364, 329] on div "Employee Is not assigned to device Create new or select existing Employee Selec…" at bounding box center [784, 416] width 1066 height 331
paste input "[PERSON_NAME]"
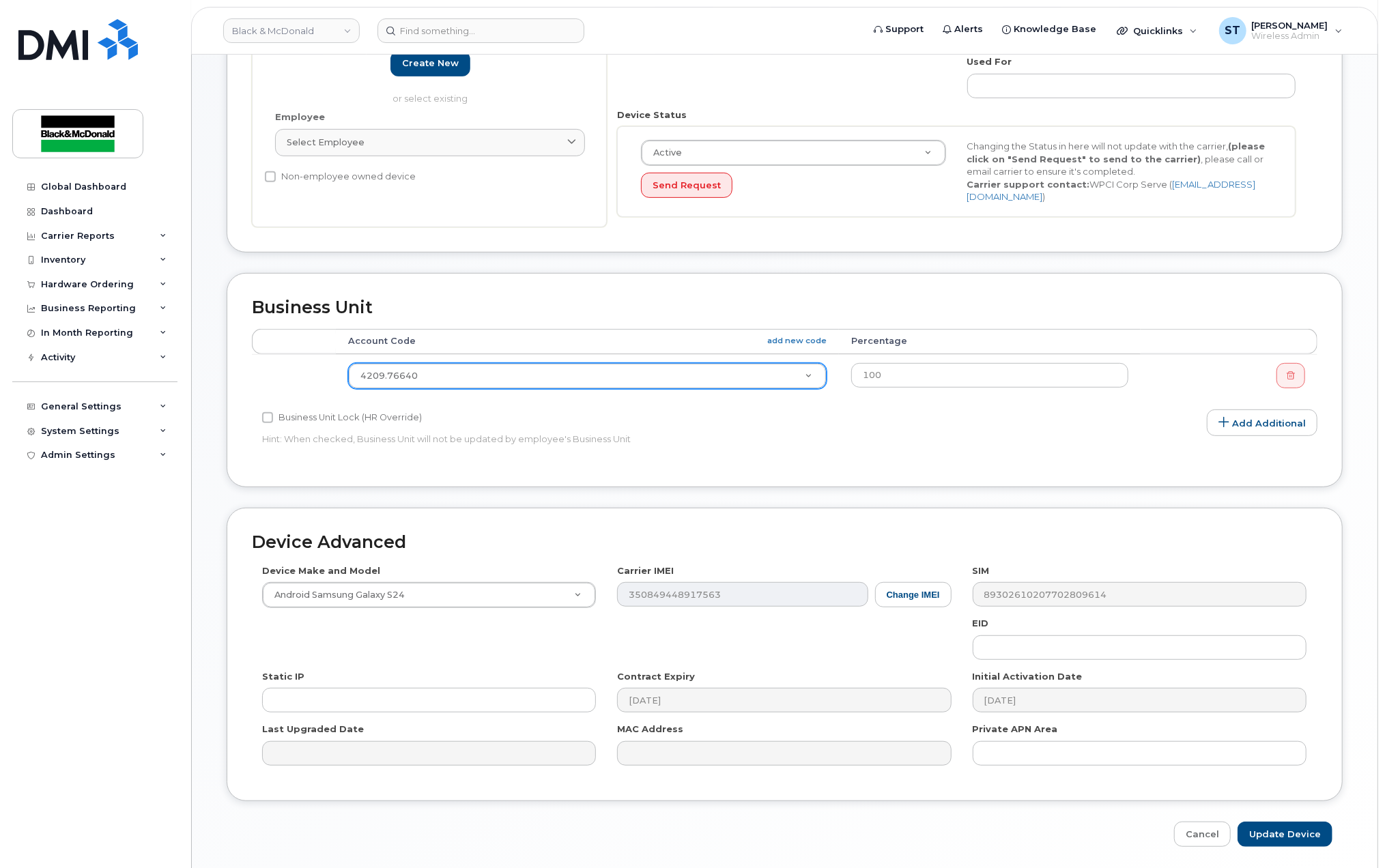
scroll to position [364, 0]
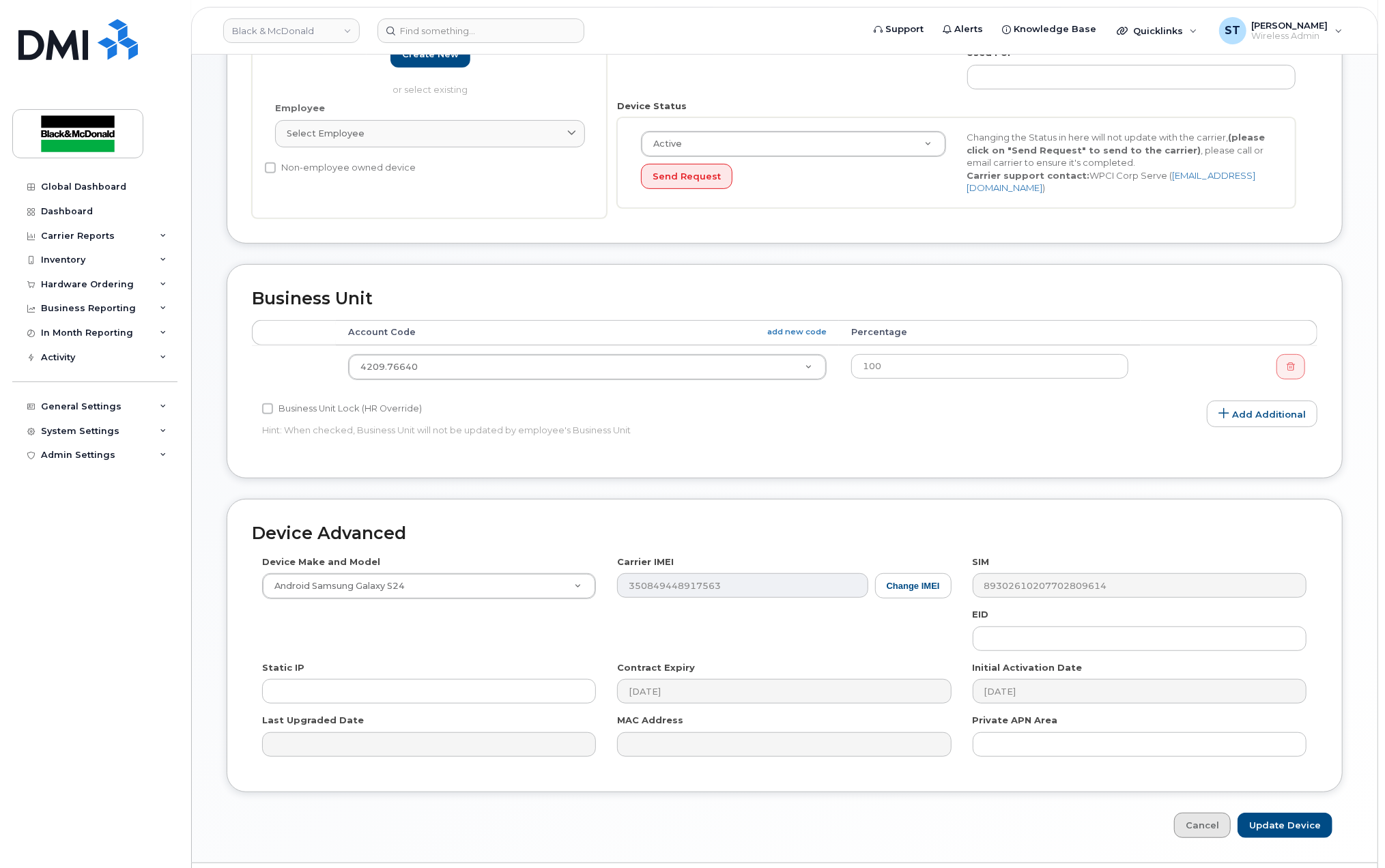
type input "[PERSON_NAME]"
click at [1282, 825] on input "Update Device" at bounding box center [1285, 826] width 95 height 25
type input "Saving..."
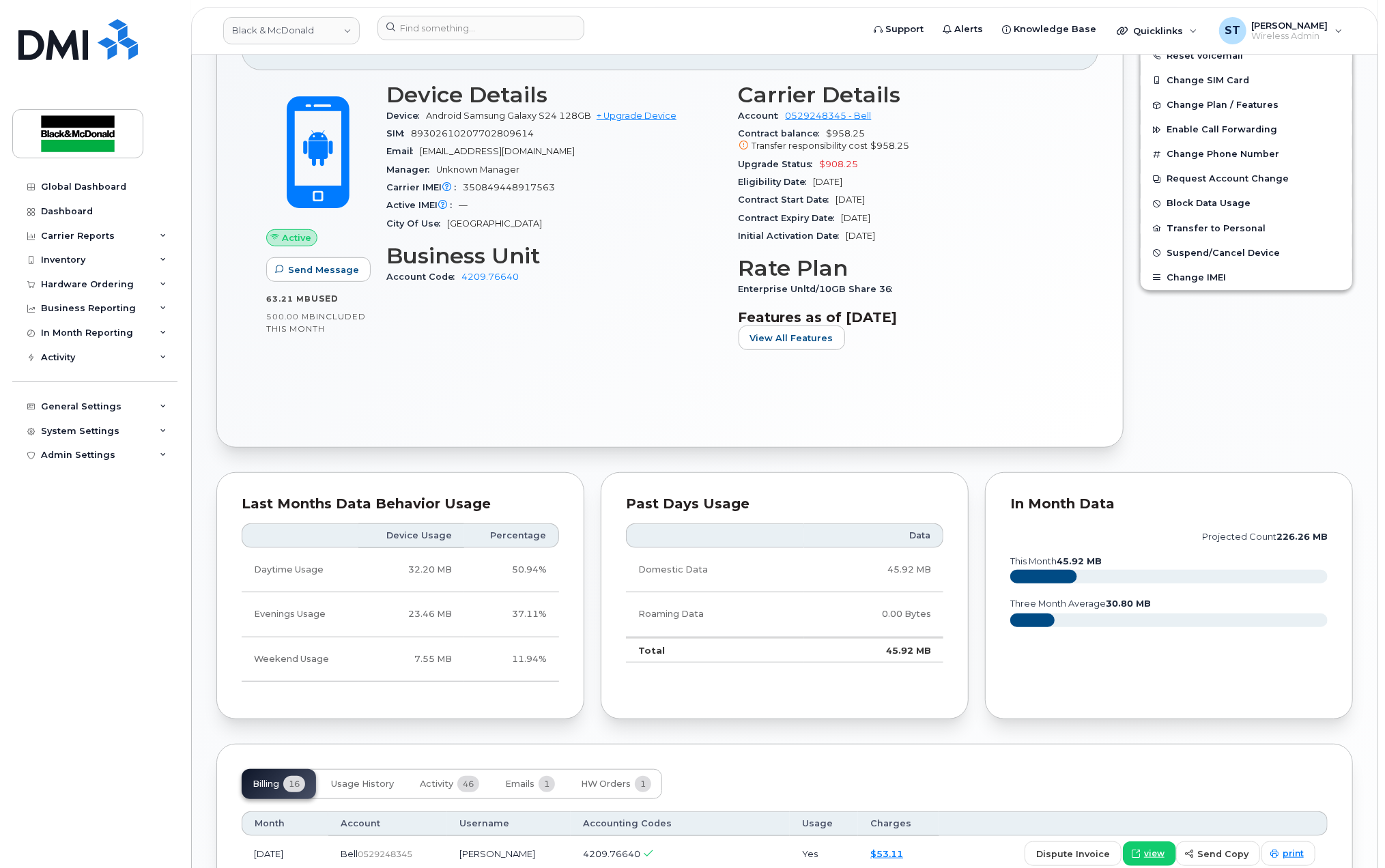
scroll to position [364, 0]
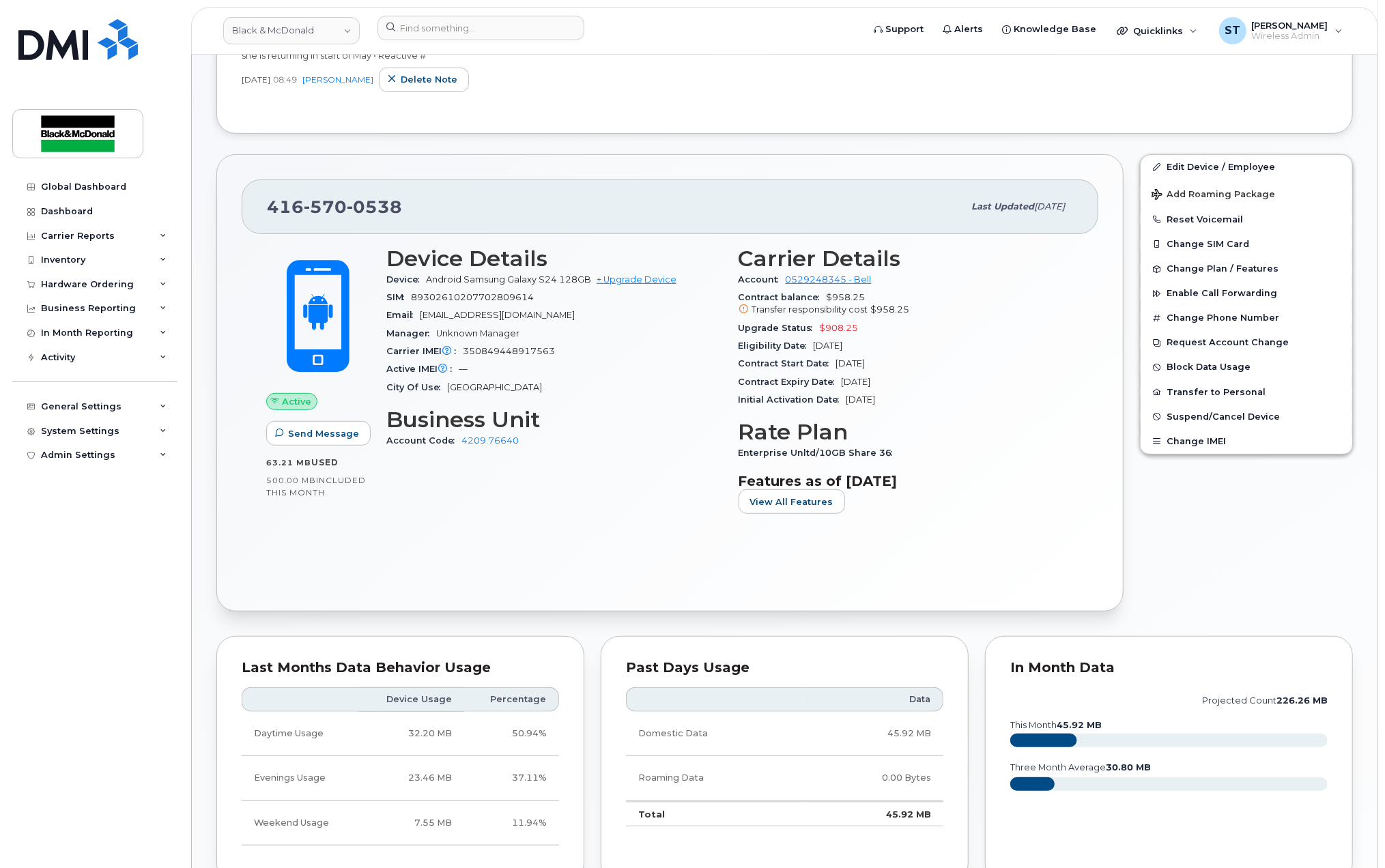
click at [634, 550] on div "Active Send Message 63.21 MB  used 500.00 MB  included this month Device Detail…" at bounding box center [670, 410] width 857 height 353
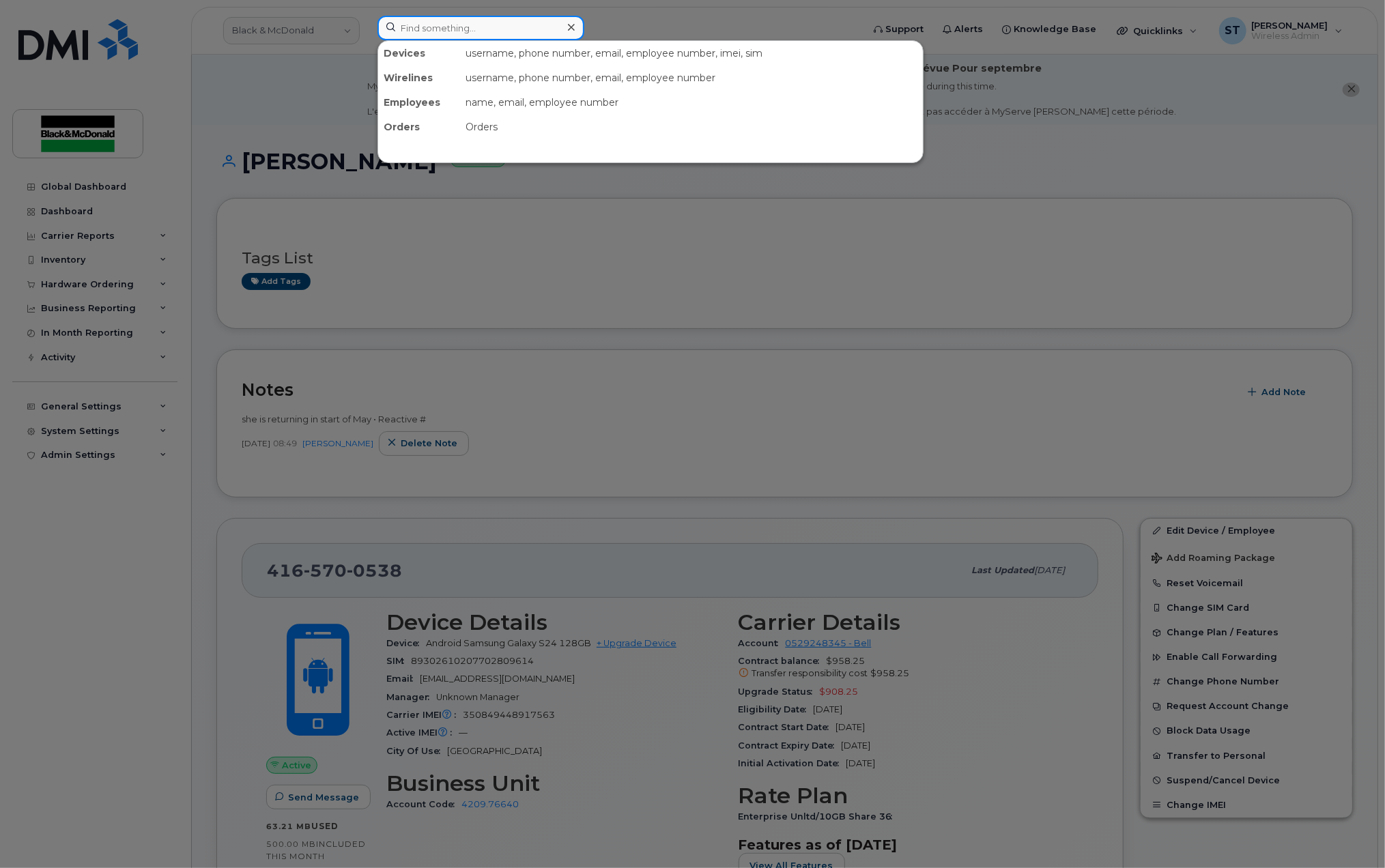
click at [438, 30] on input at bounding box center [481, 28] width 207 height 24
paste input "[PERSON_NAME] –"
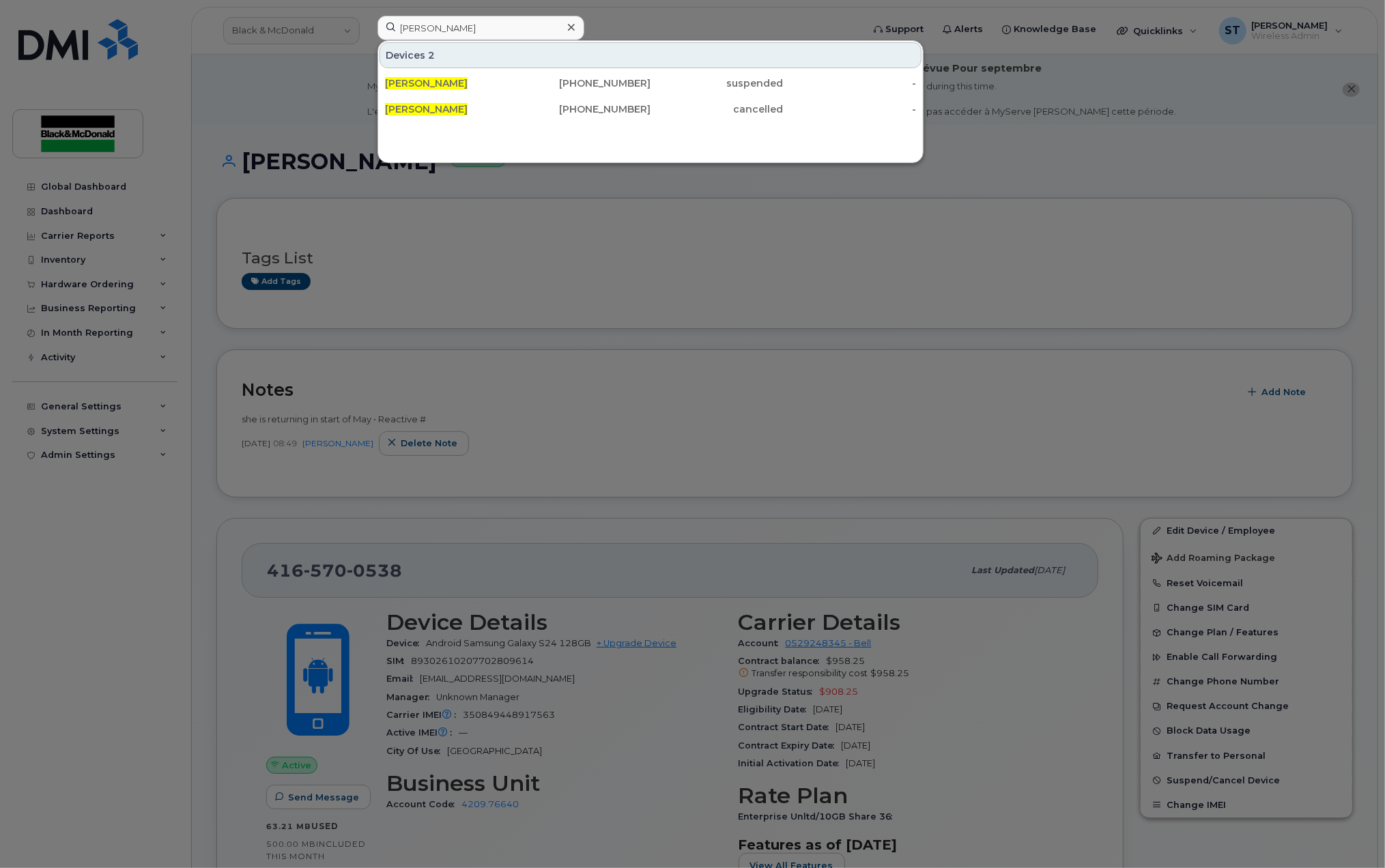
click at [536, 204] on div at bounding box center [692, 434] width 1385 height 868
drag, startPoint x: 462, startPoint y: 30, endPoint x: 377, endPoint y: 28, distance: 85.0
click at [377, 28] on div "Max Pollack Devices 2 Max Pollack 416-949-4529 suspended - MAX Pollack 226-759-…" at bounding box center [615, 31] width 498 height 30
paste input "Tim Williams"
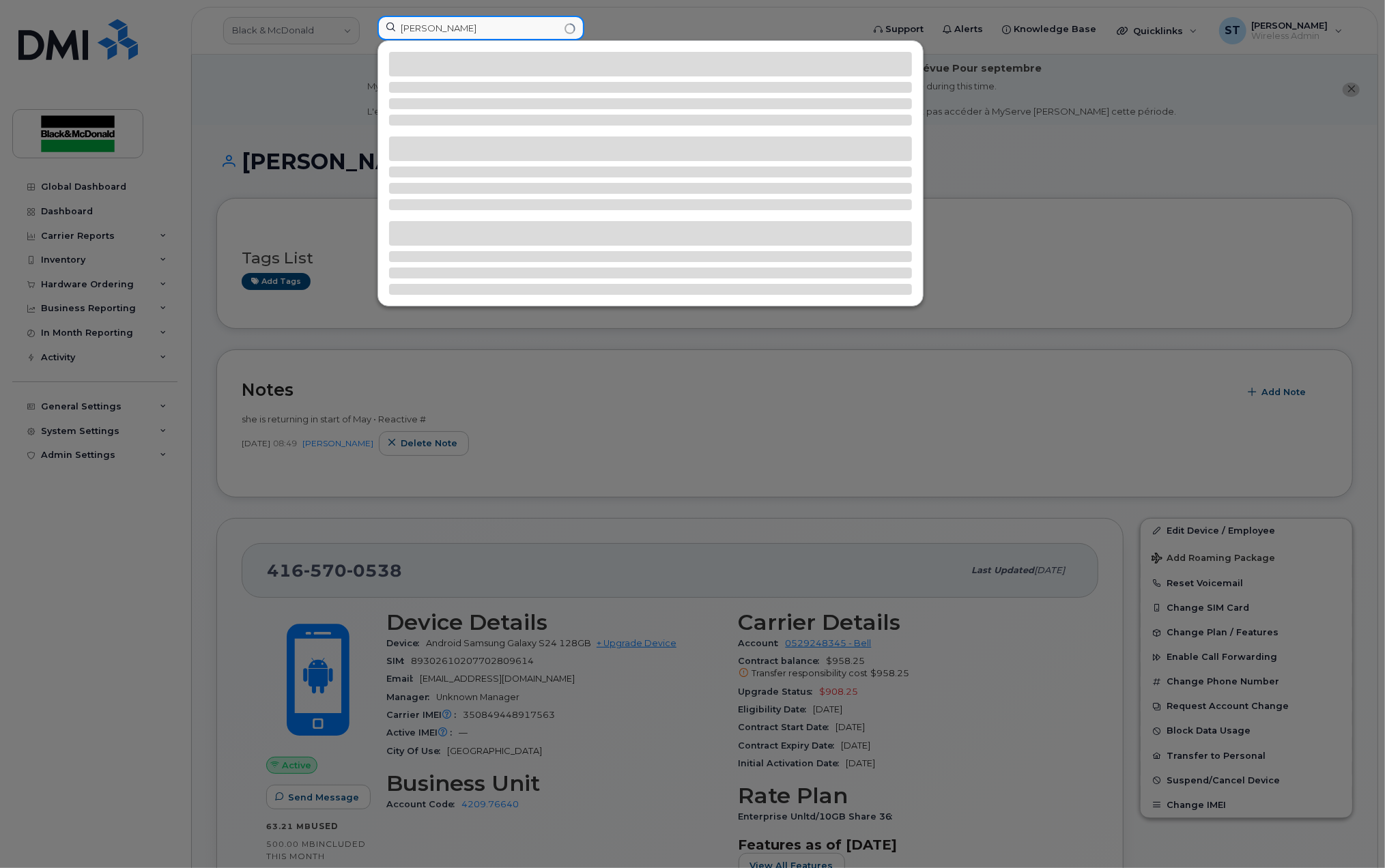
type input "Tim Williams"
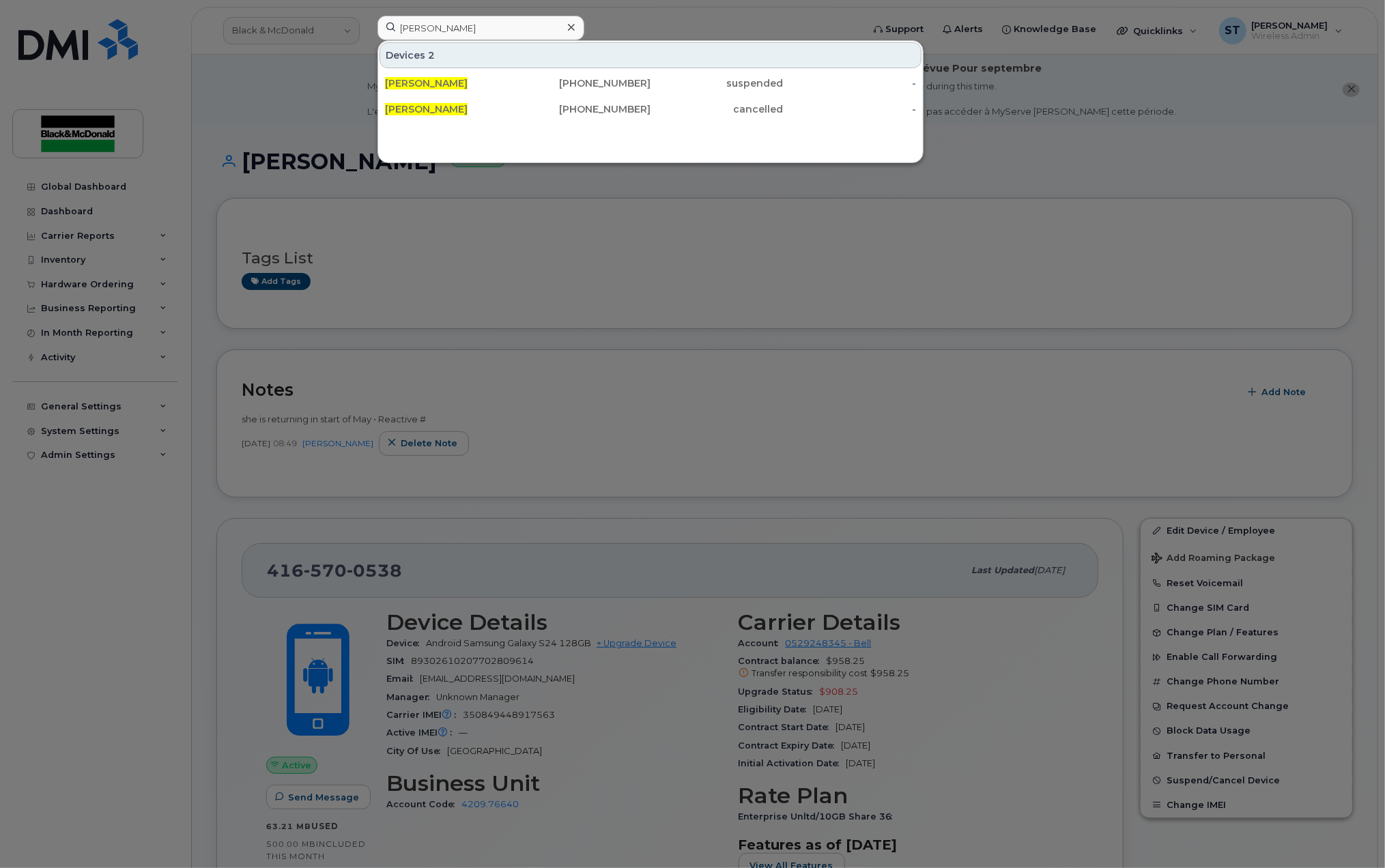
drag, startPoint x: 638, startPoint y: 225, endPoint x: 481, endPoint y: 222, distance: 157.0
click at [636, 225] on div at bounding box center [692, 434] width 1385 height 868
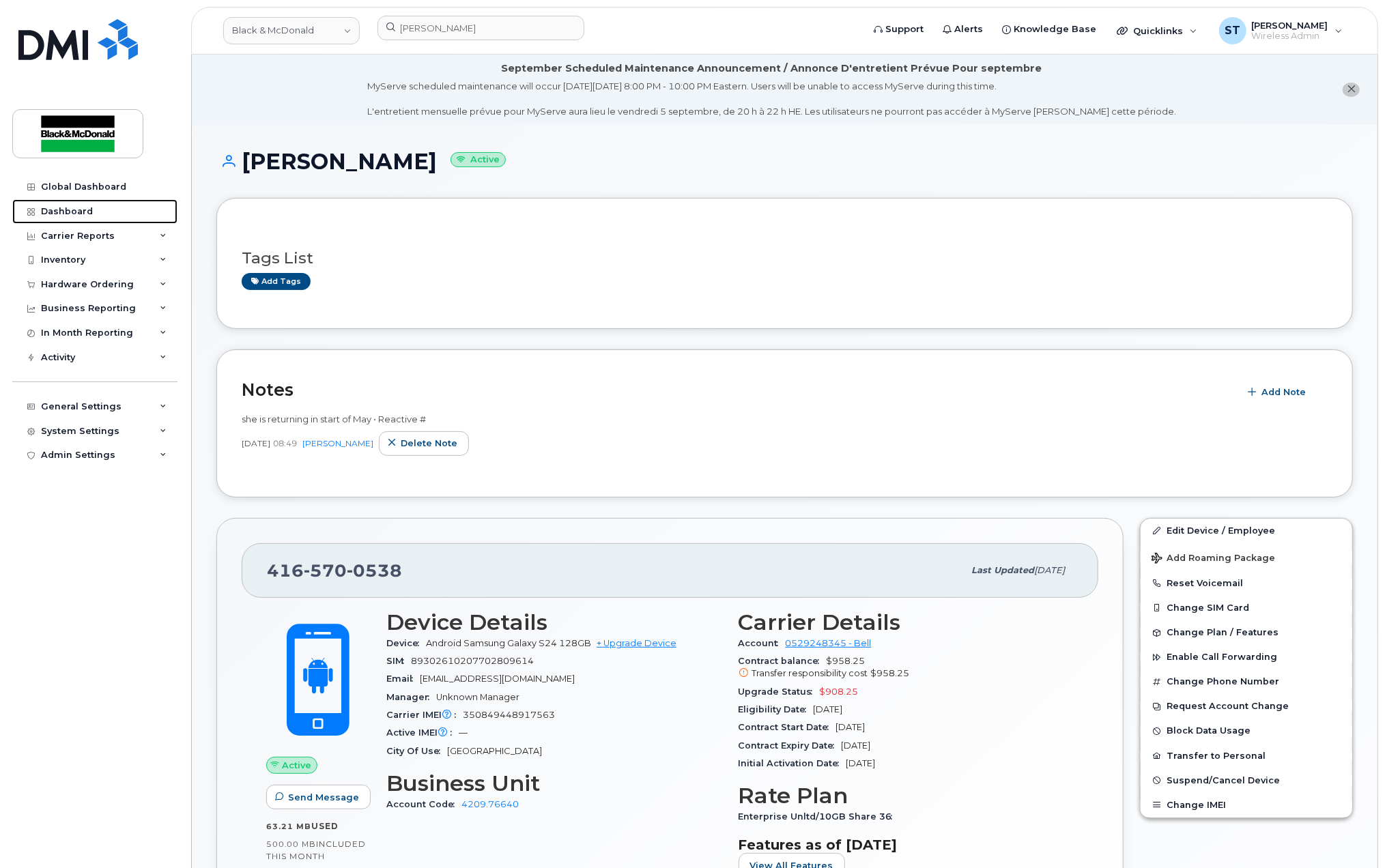
drag, startPoint x: 65, startPoint y: 208, endPoint x: 536, endPoint y: 324, distance: 485.1
click at [66, 208] on div "Dashboard" at bounding box center [67, 211] width 52 height 11
